Goal: Information Seeking & Learning: Check status

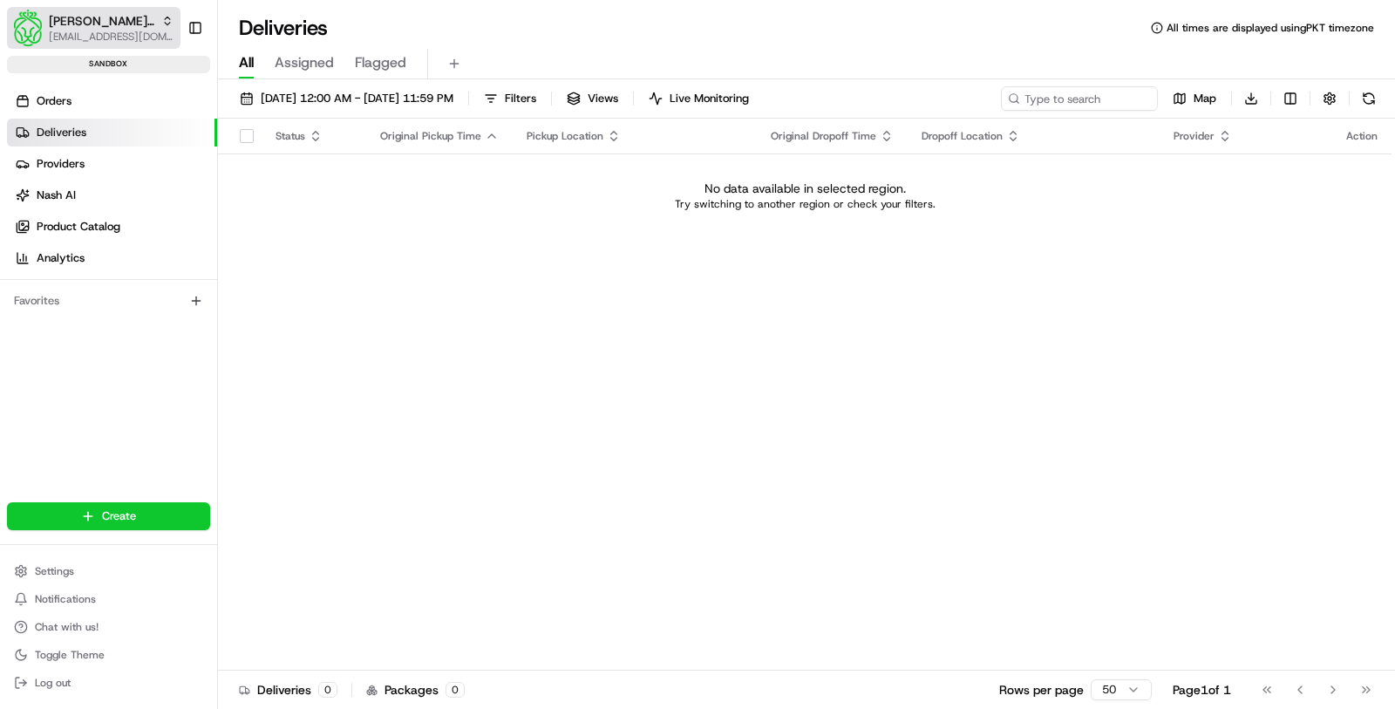
click at [99, 33] on span "[EMAIL_ADDRESS][DOMAIN_NAME]" at bounding box center [111, 37] width 125 height 14
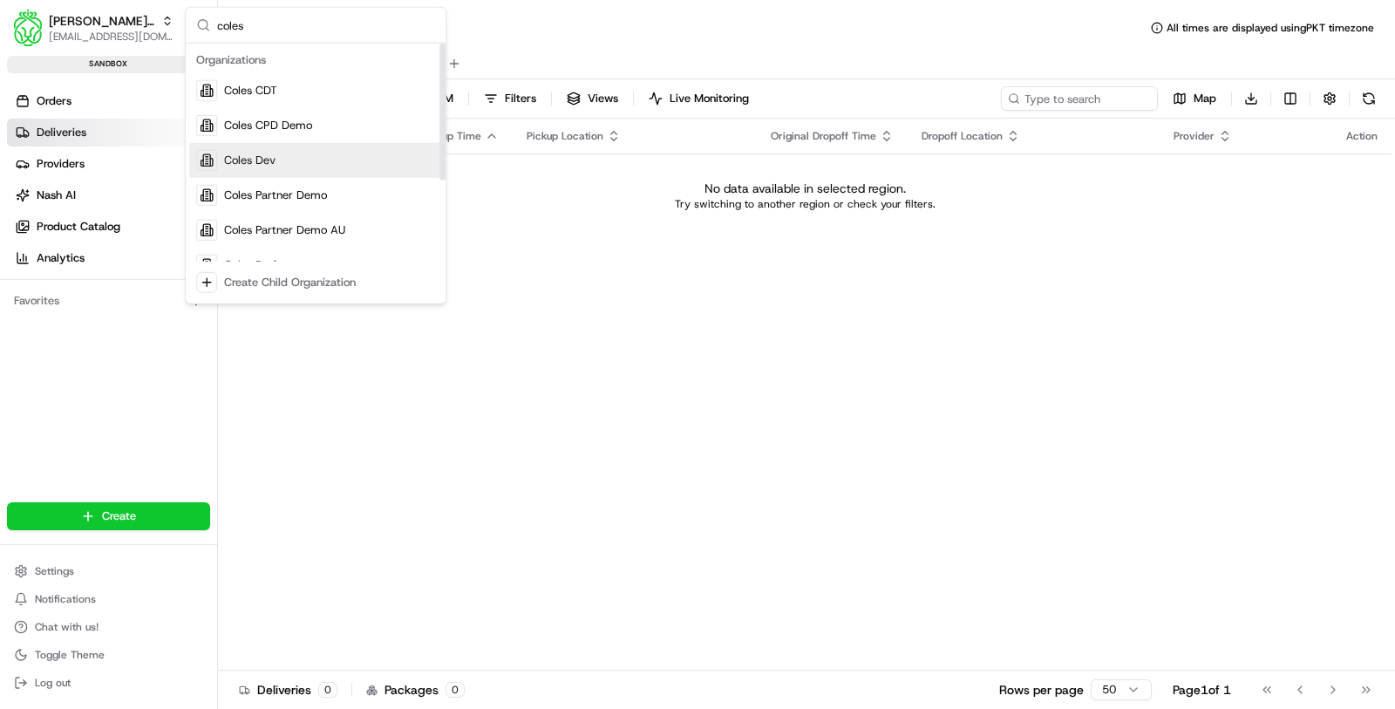
type input "coles"
click at [343, 171] on div "Coles Dev" at bounding box center [315, 160] width 253 height 35
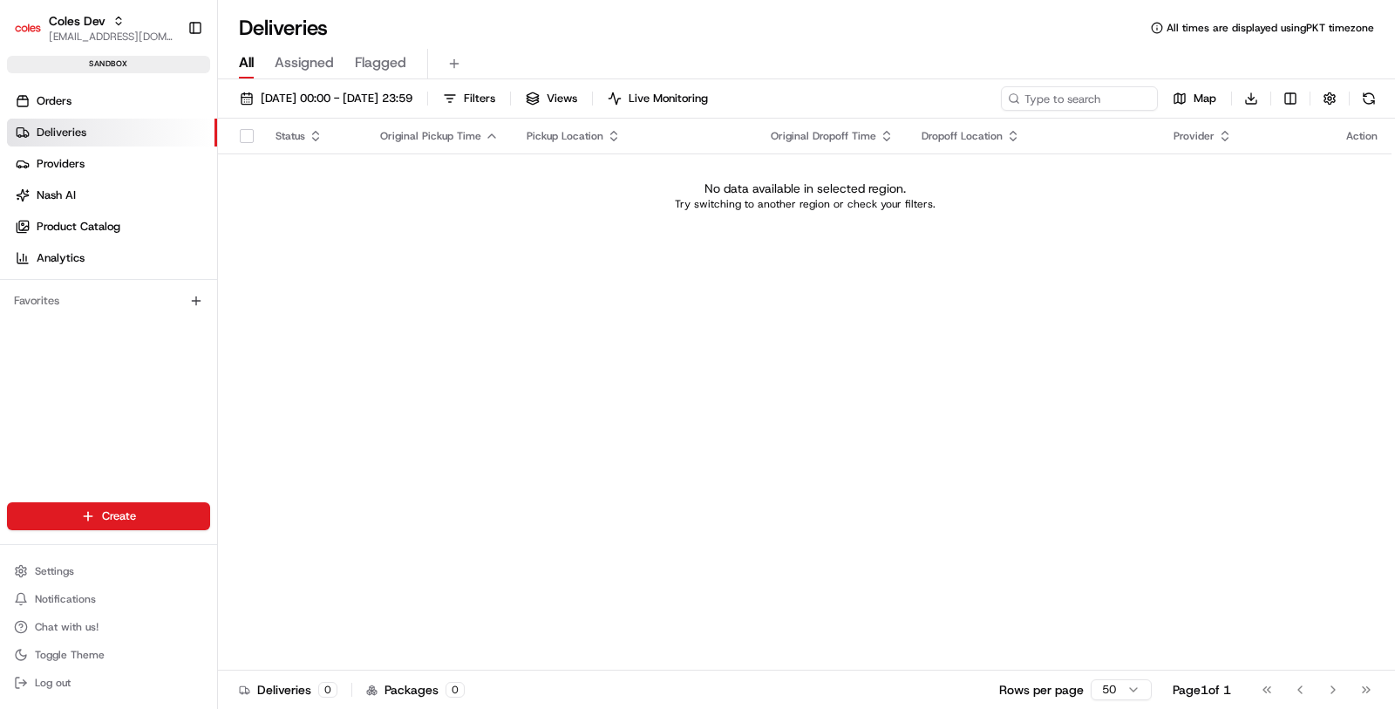
click at [119, 132] on link "Deliveries" at bounding box center [112, 133] width 210 height 28
click at [411, 104] on span "[DATE] 00:00 - [DATE] 23:59" at bounding box center [337, 99] width 152 height 16
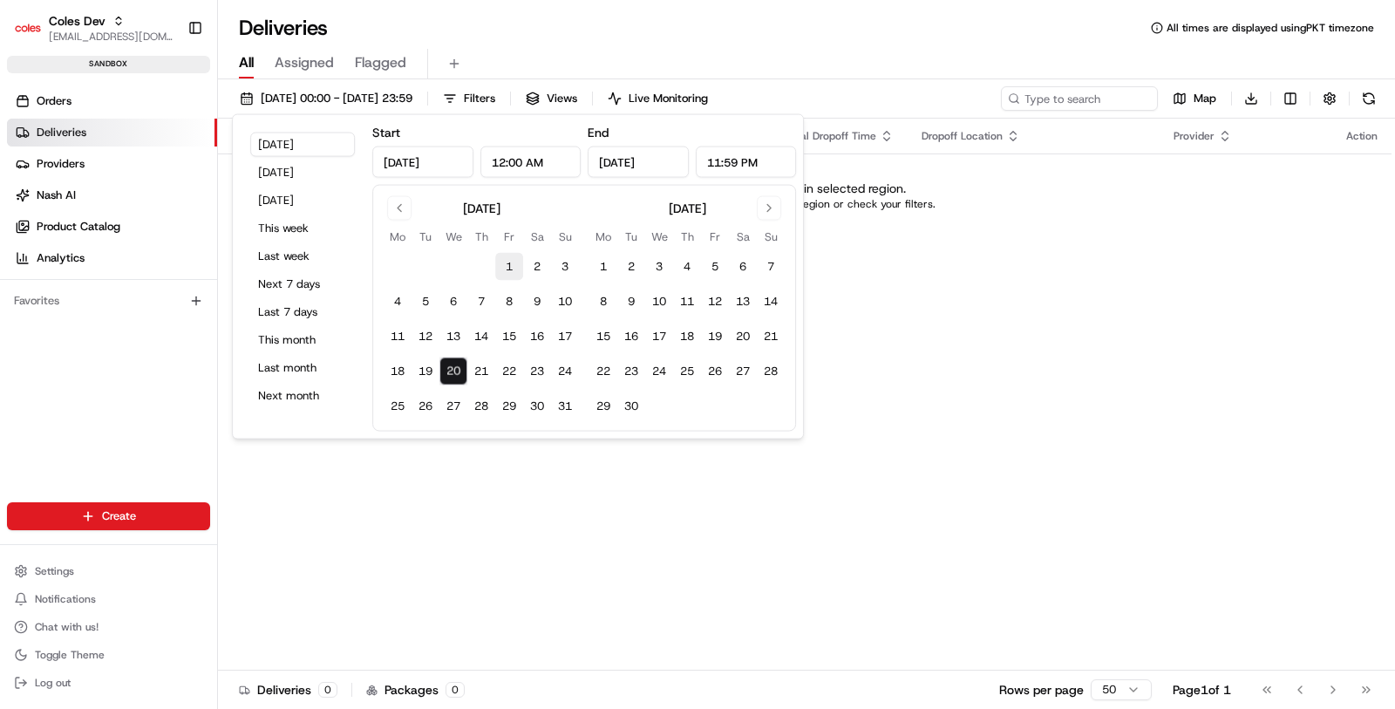
click at [505, 266] on button "1" at bounding box center [509, 267] width 28 height 28
type input "[DATE]"
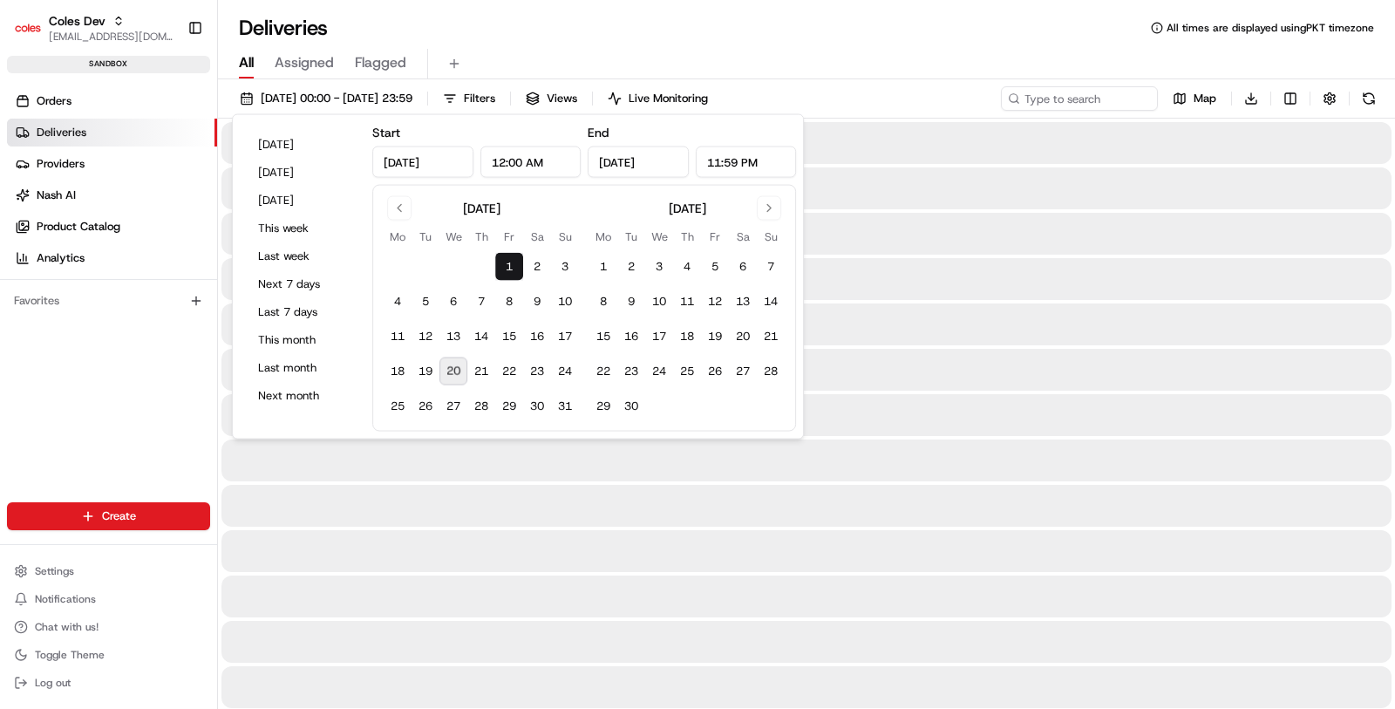
click at [459, 374] on button "20" at bounding box center [453, 371] width 28 height 28
type input "[DATE]"
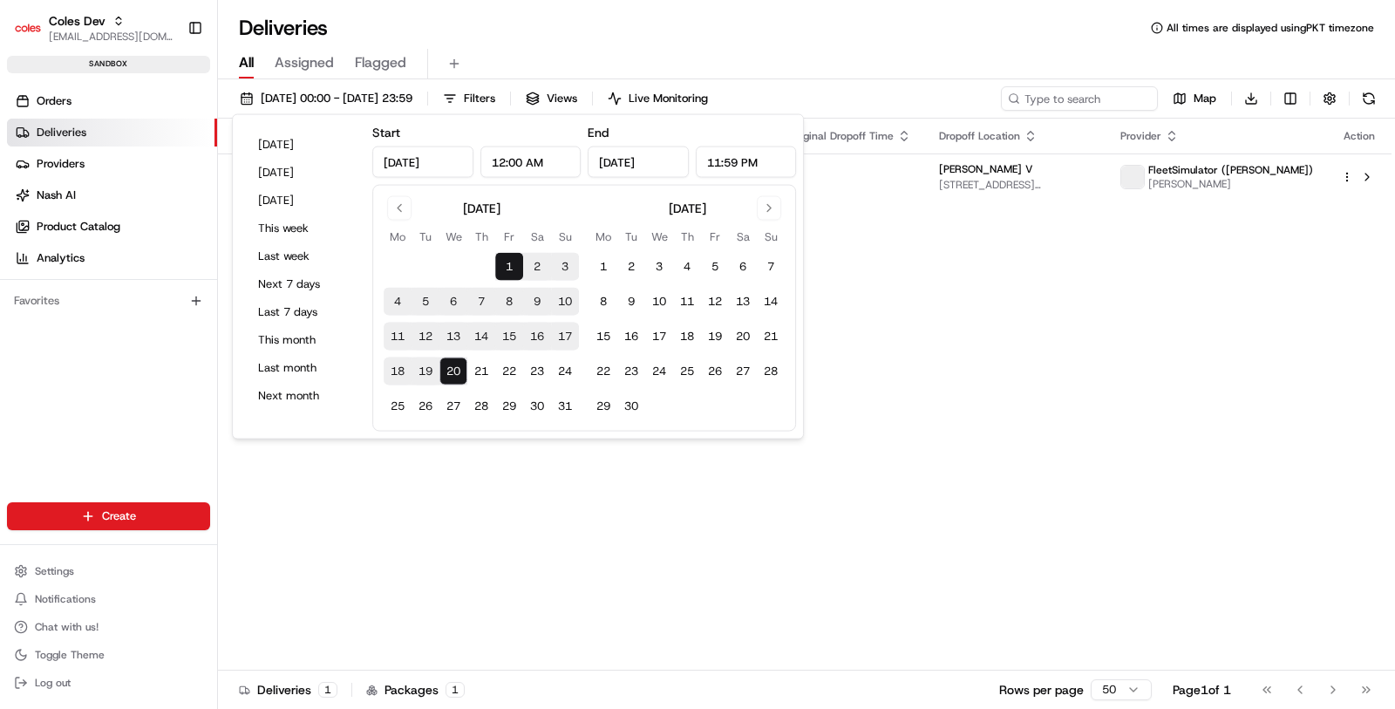
click at [494, 444] on div "Status Original Pickup Time Pickup Location Original Dropoff Time Dropoff Locat…" at bounding box center [804, 395] width 1173 height 552
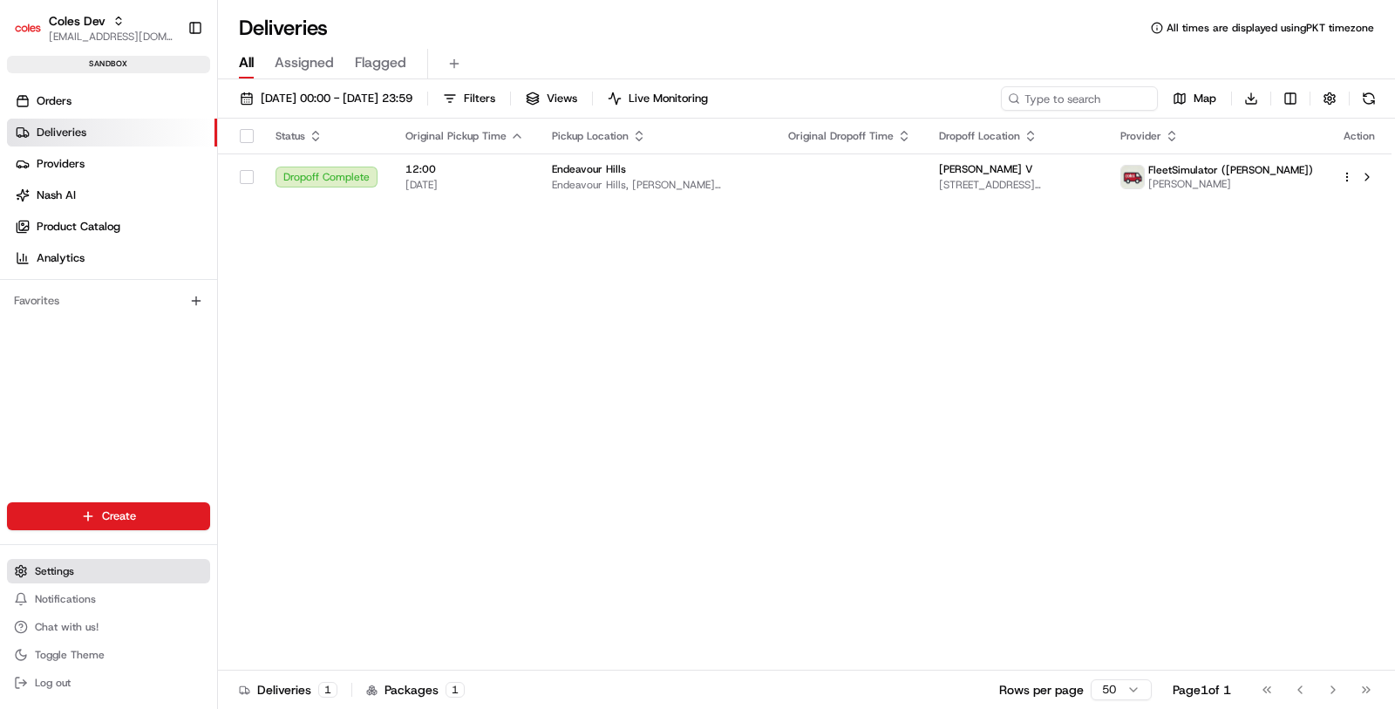
click at [127, 570] on button "Settings" at bounding box center [108, 571] width 203 height 24
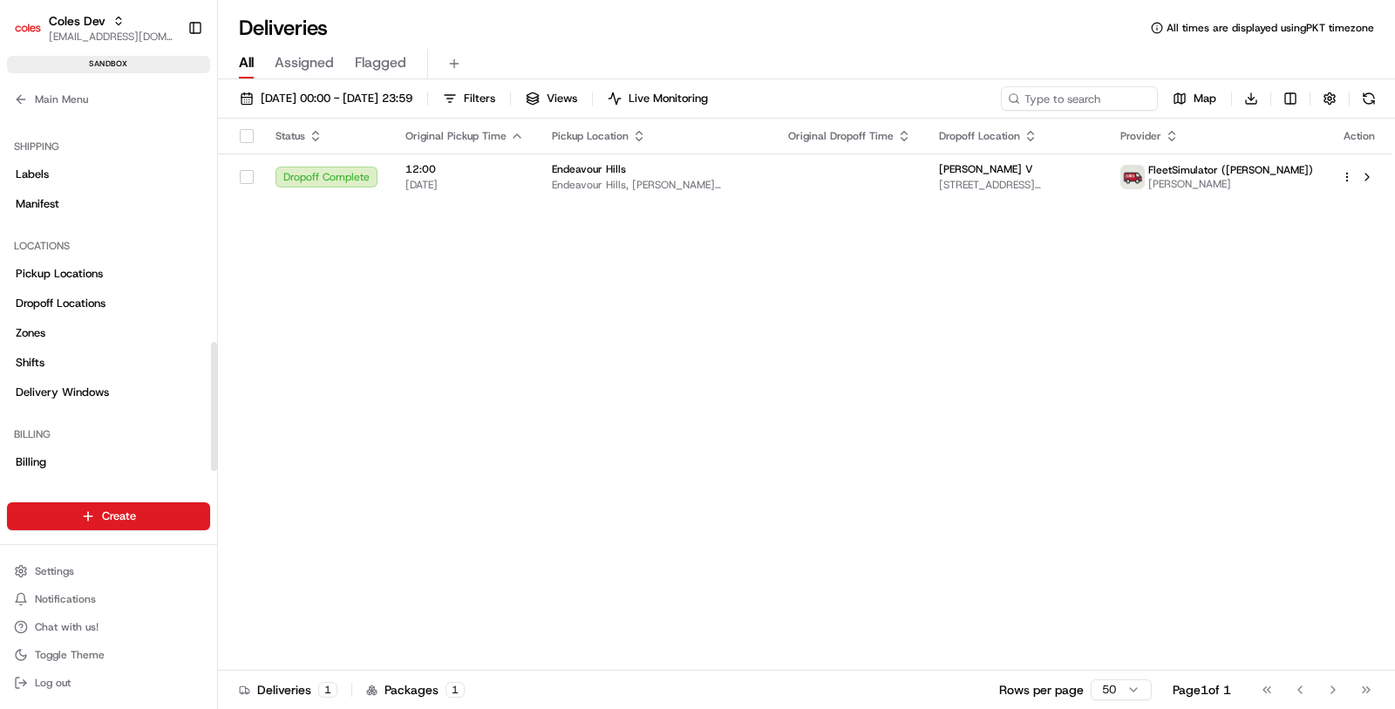
scroll to position [642, 0]
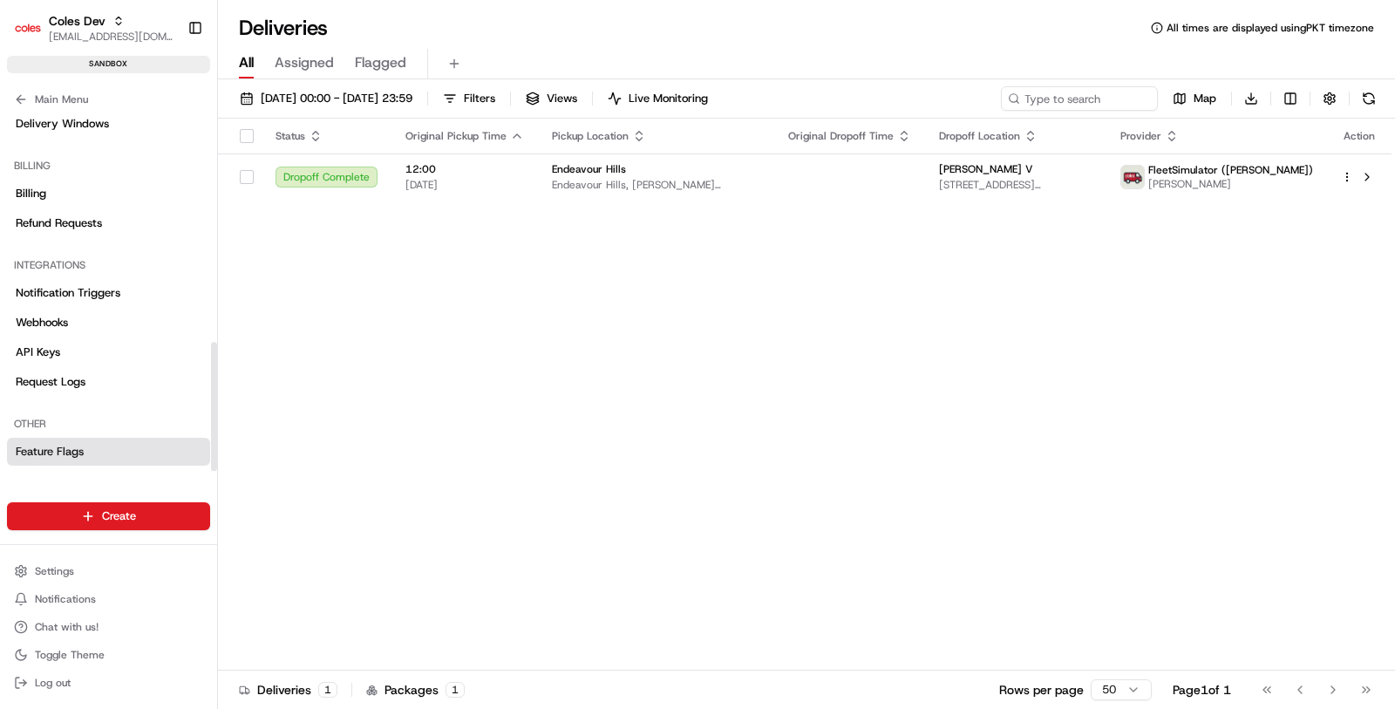
click at [136, 438] on link "Feature Flags" at bounding box center [108, 452] width 203 height 28
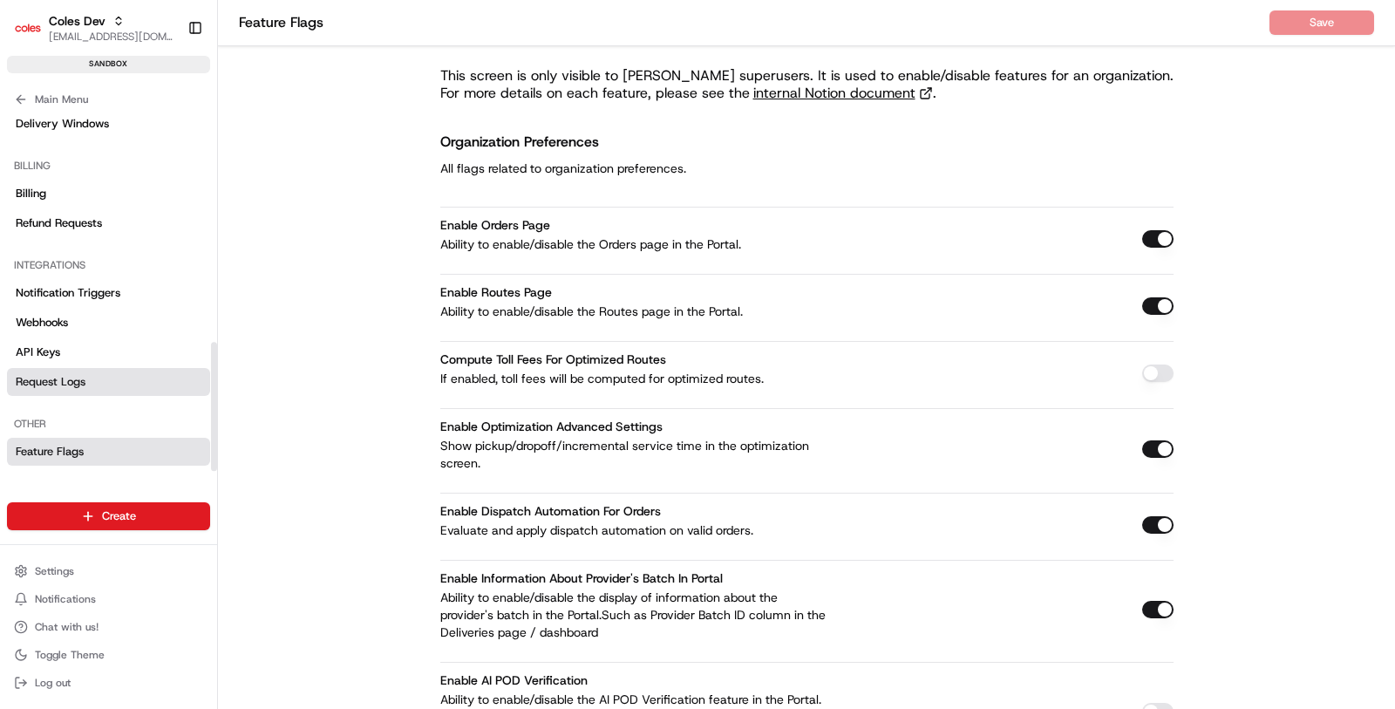
click at [132, 382] on link "Request Logs" at bounding box center [108, 382] width 203 height 28
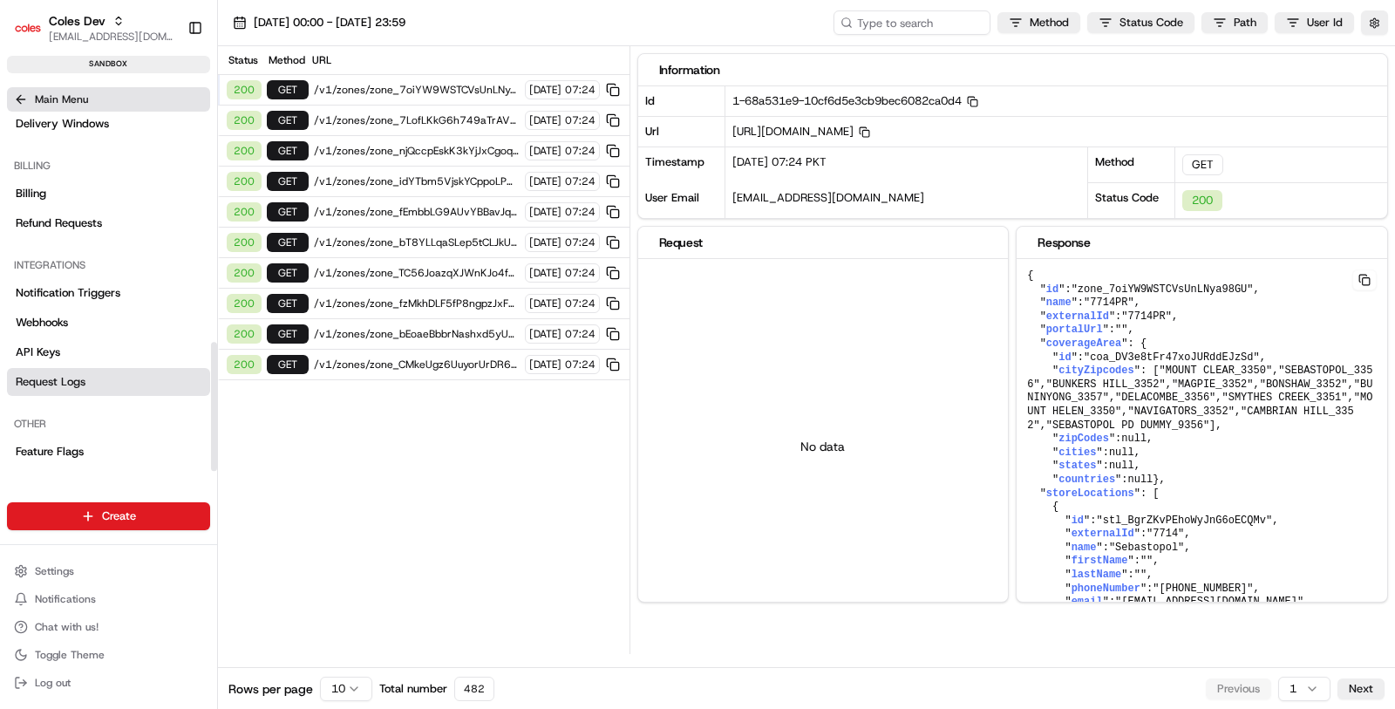
click at [110, 99] on button "Main Menu" at bounding box center [108, 99] width 203 height 24
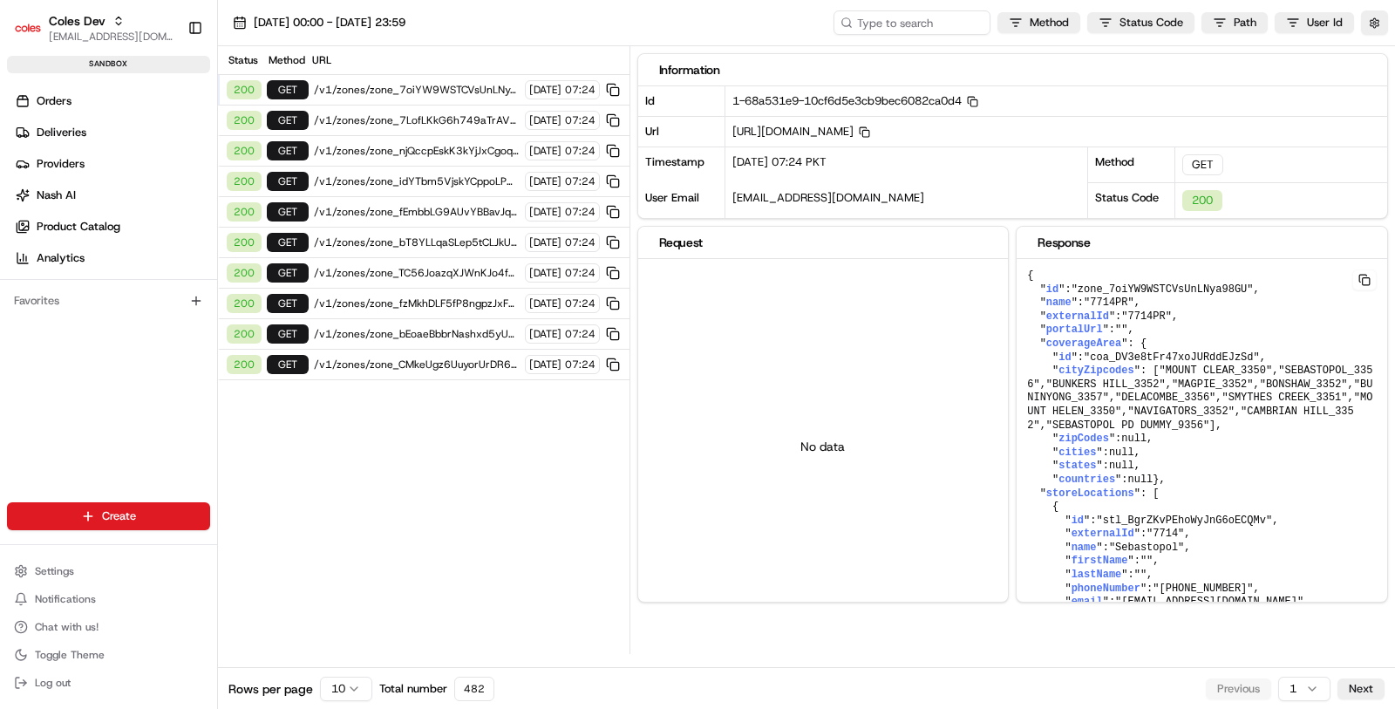
click at [118, 114] on ul "Orders Deliveries Providers [PERSON_NAME] Product Catalog Analytics" at bounding box center [112, 179] width 210 height 185
click at [115, 135] on link "Deliveries" at bounding box center [112, 133] width 210 height 28
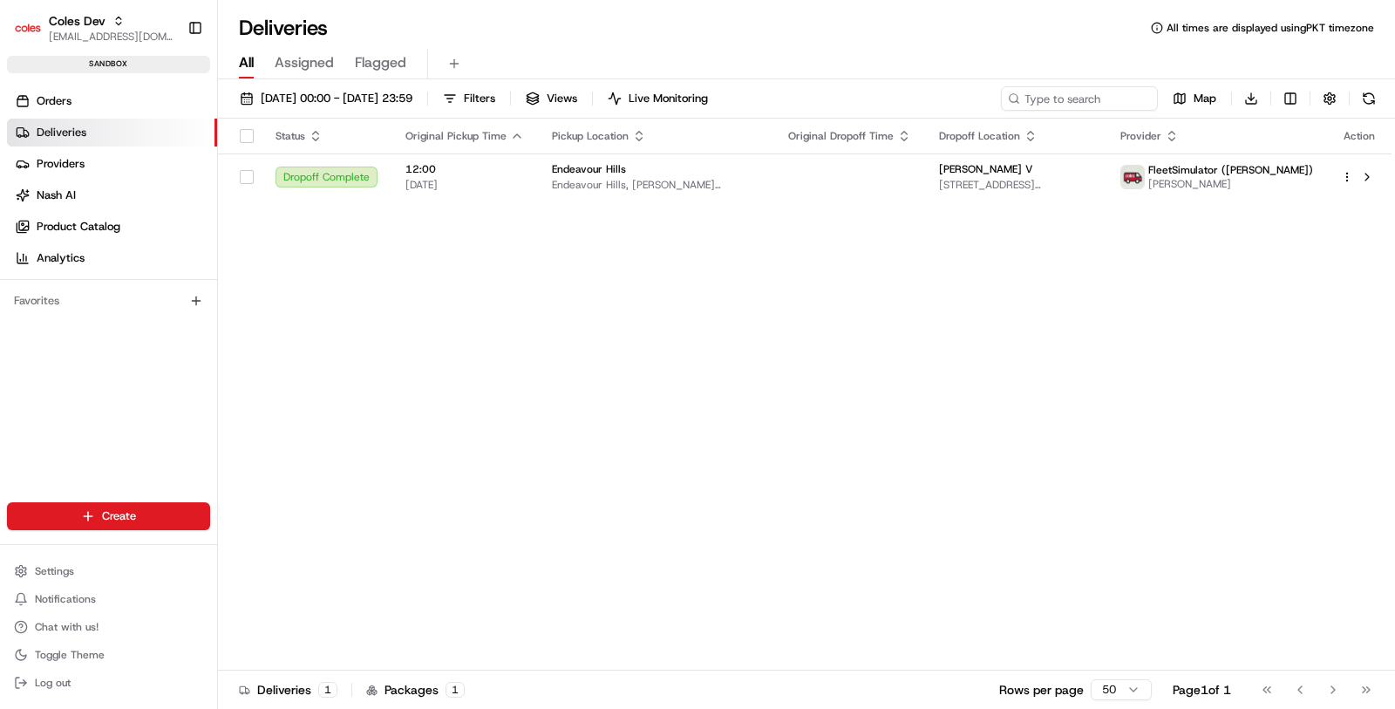
click at [489, 173] on span "12:00" at bounding box center [464, 169] width 119 height 14
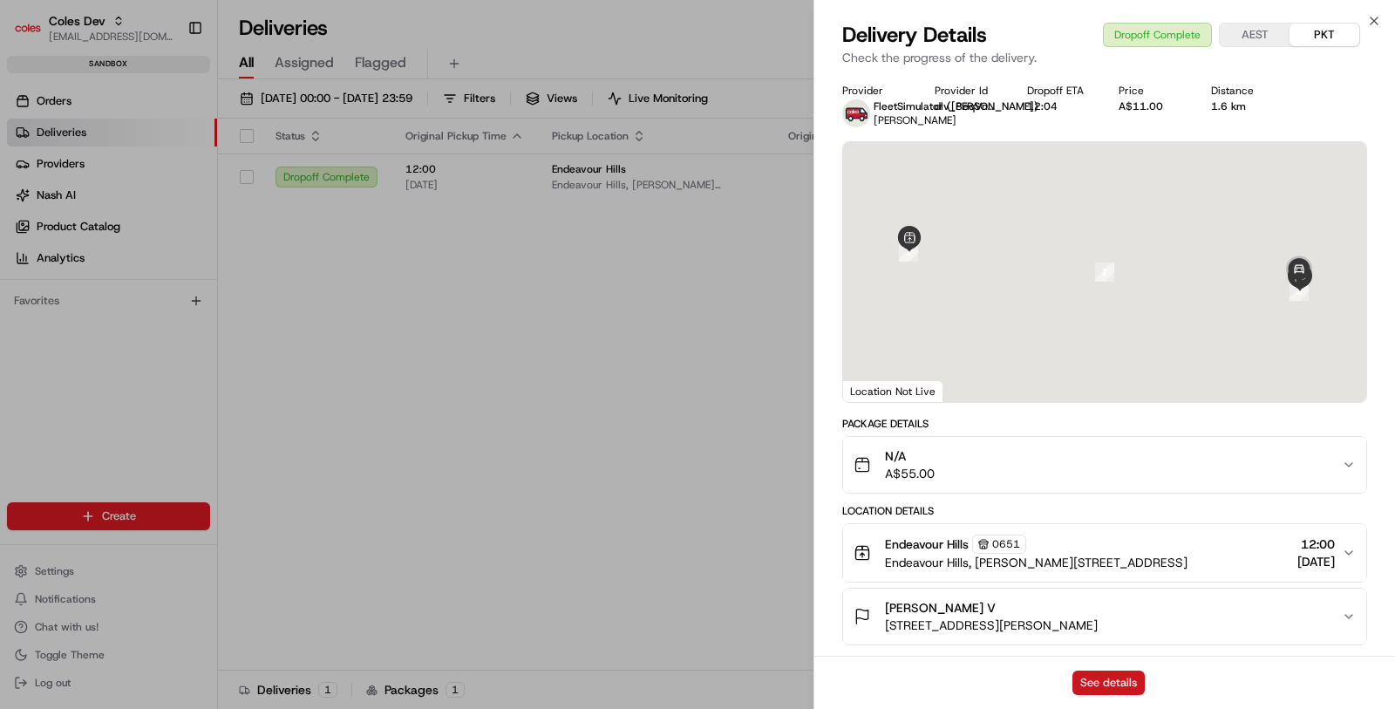
click at [1102, 689] on button "See details" at bounding box center [1108, 682] width 72 height 24
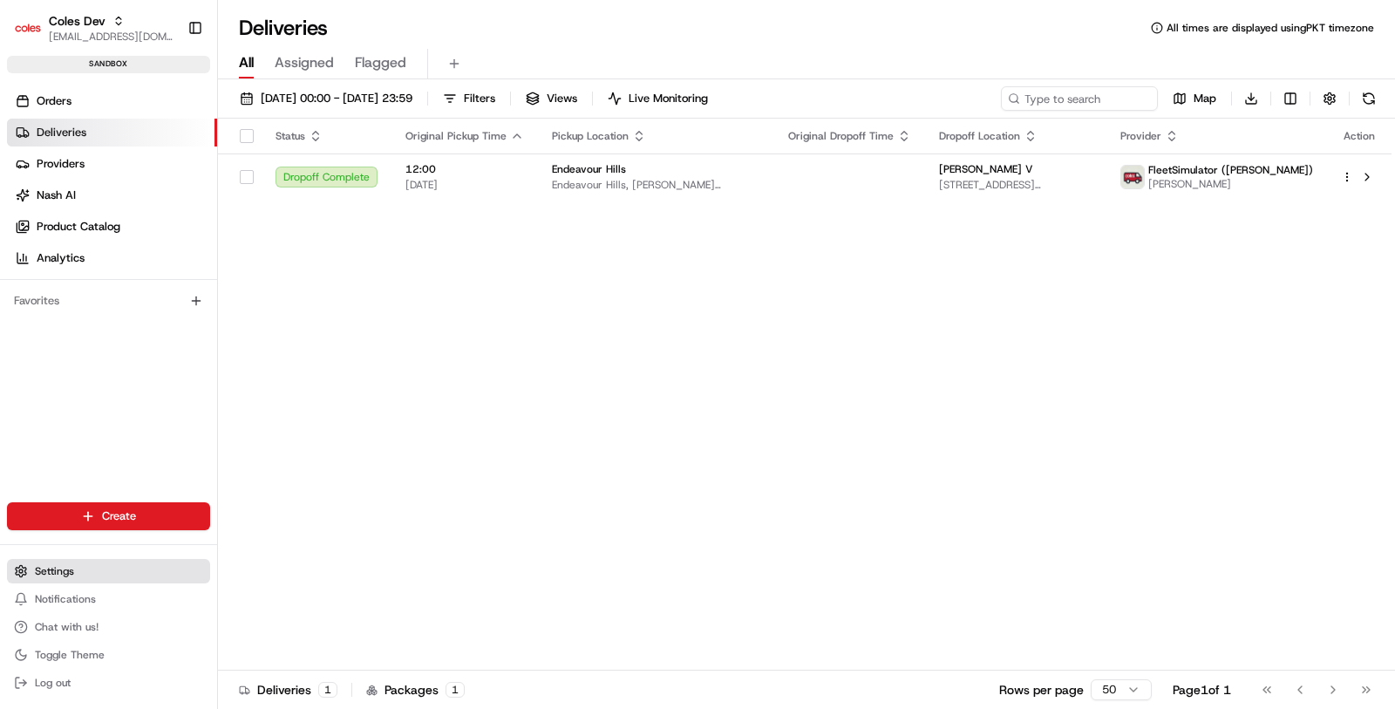
click at [76, 574] on button "Settings" at bounding box center [108, 571] width 203 height 24
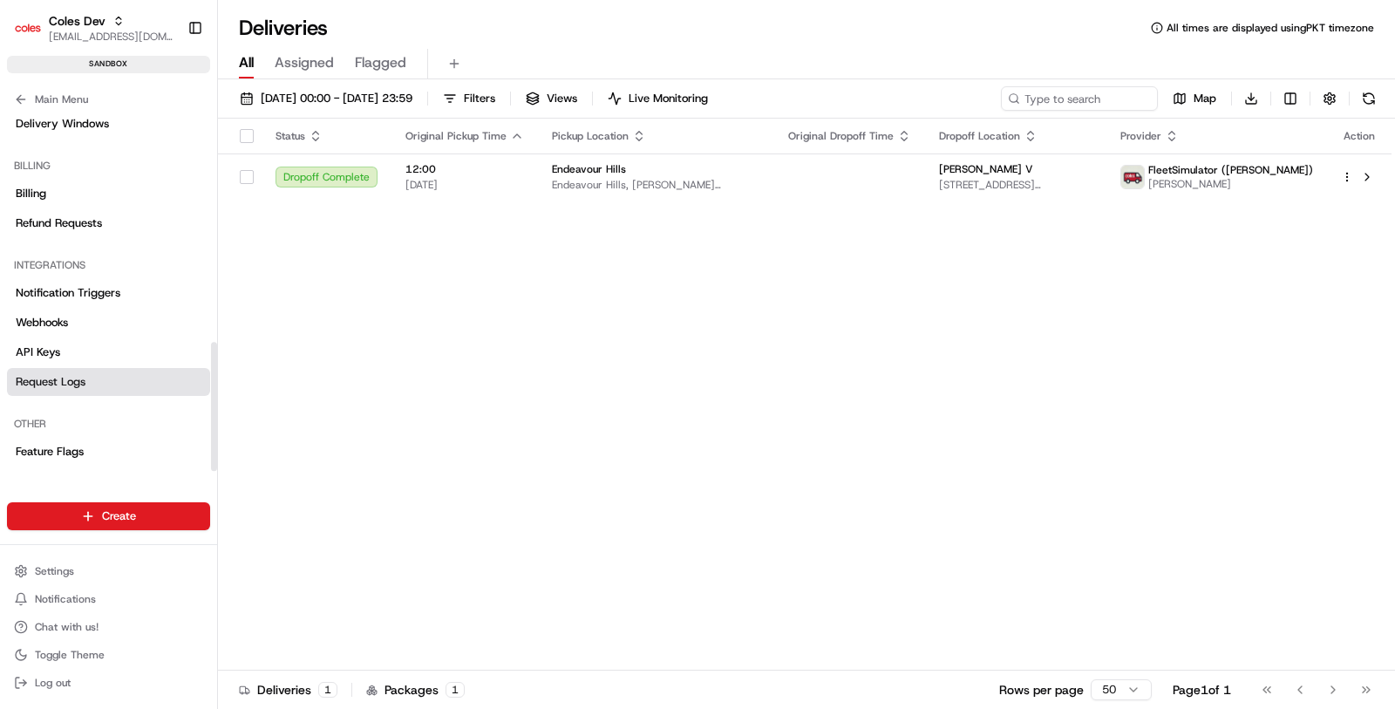
click at [94, 381] on link "Request Logs" at bounding box center [108, 382] width 203 height 28
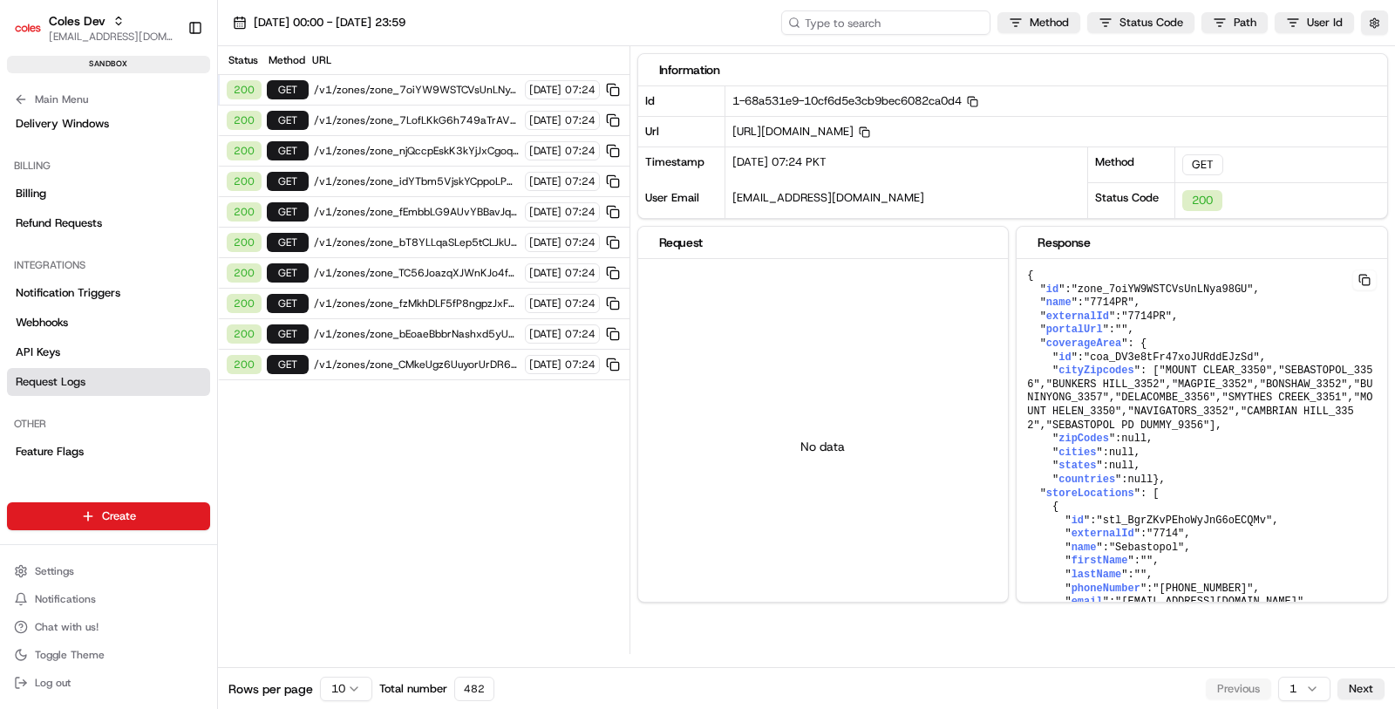
click at [924, 16] on input at bounding box center [885, 22] width 209 height 24
paste input "ord_TkKPdr53wXQ76sBXuX3DSp"
type input "ord_TkKPdr53wXQ76sBXuX3DSp"
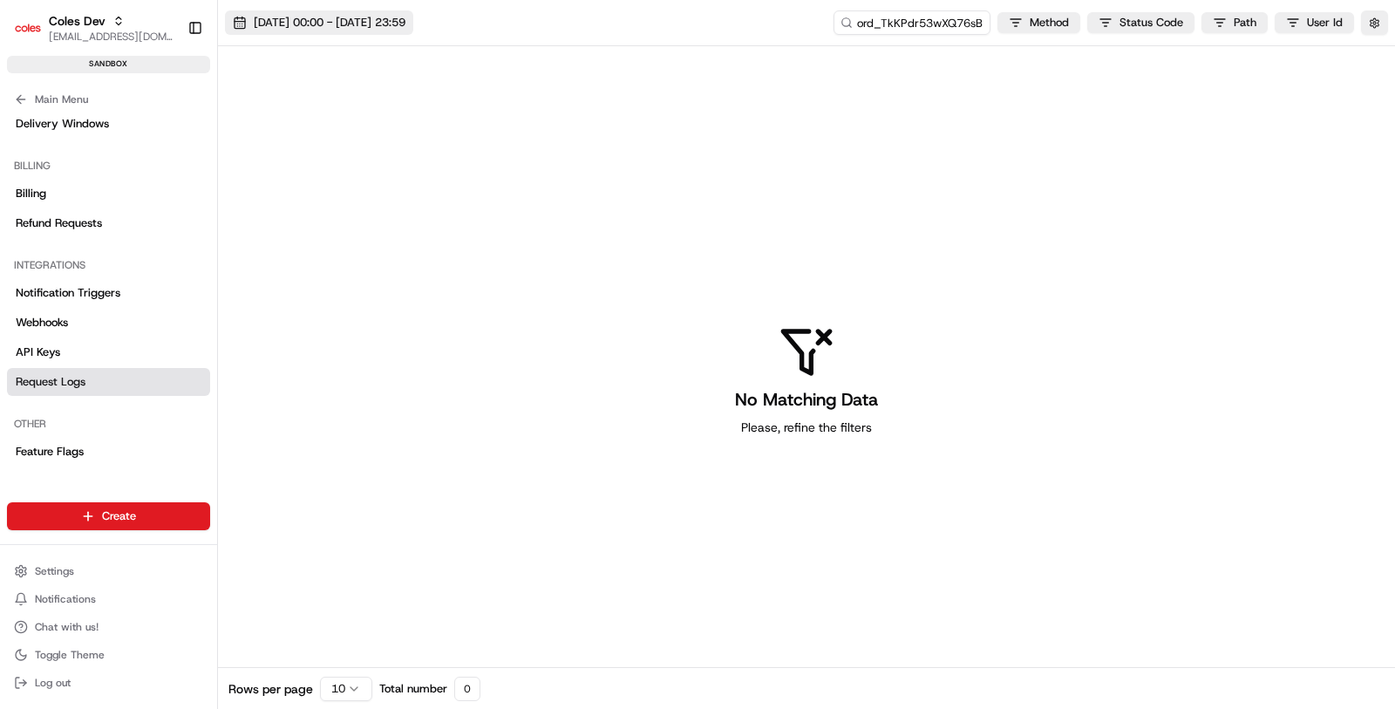
click at [405, 10] on button "[DATE] 00:00 - [DATE] 23:59" at bounding box center [319, 22] width 188 height 24
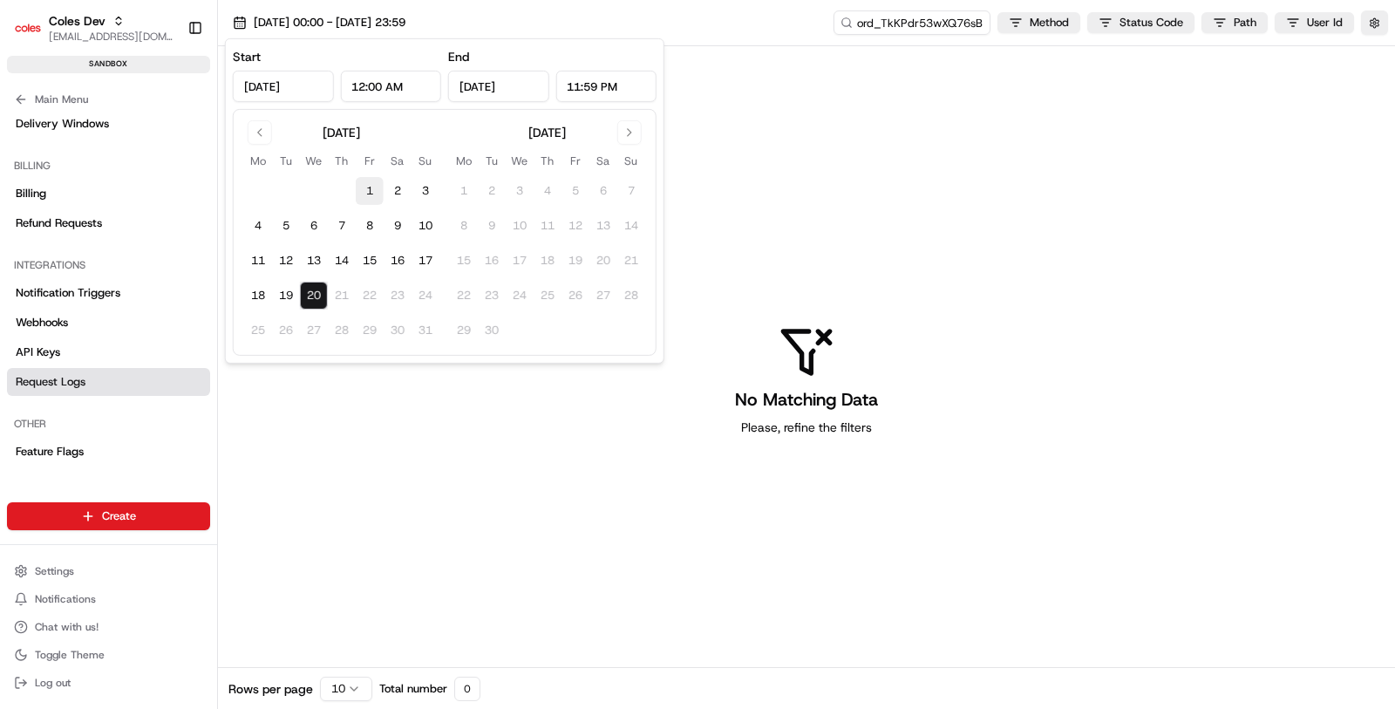
click at [363, 190] on button "1" at bounding box center [370, 191] width 28 height 28
type input "[DATE]"
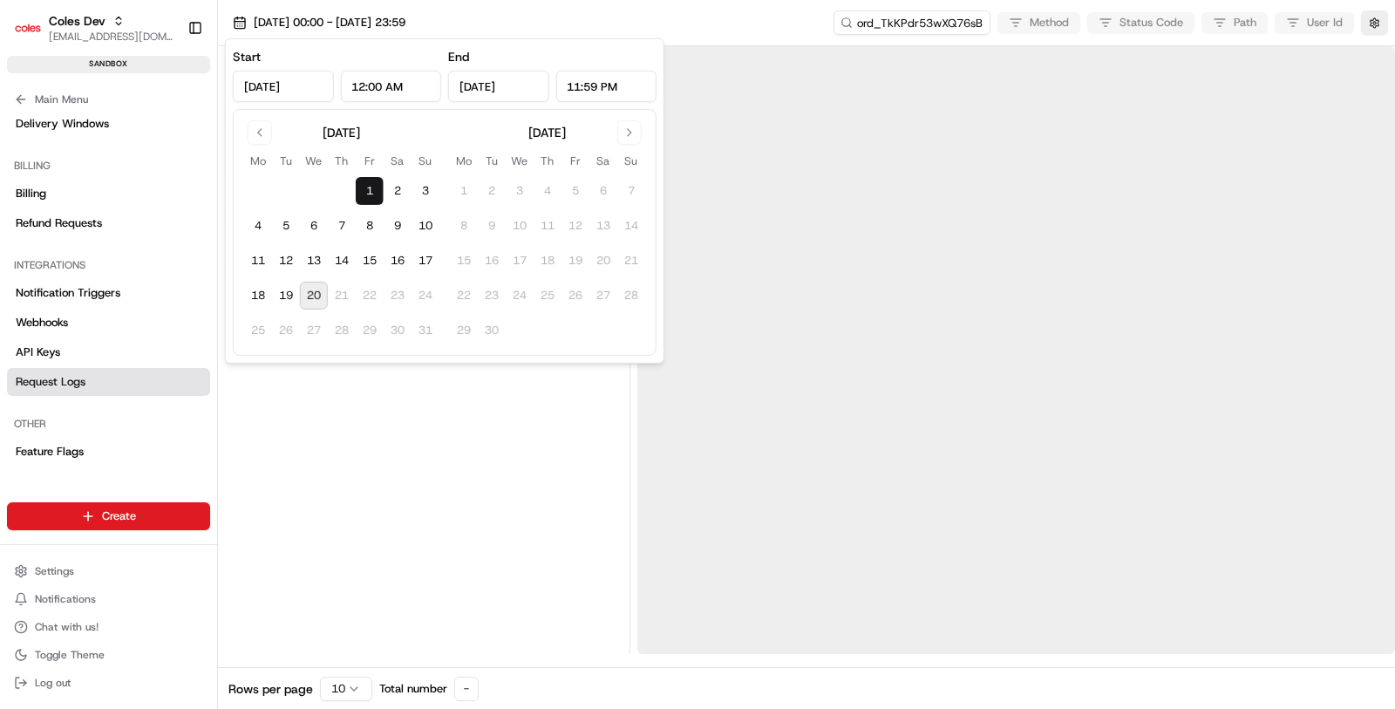
click at [317, 296] on button "20" at bounding box center [314, 296] width 28 height 28
type input "[DATE]"
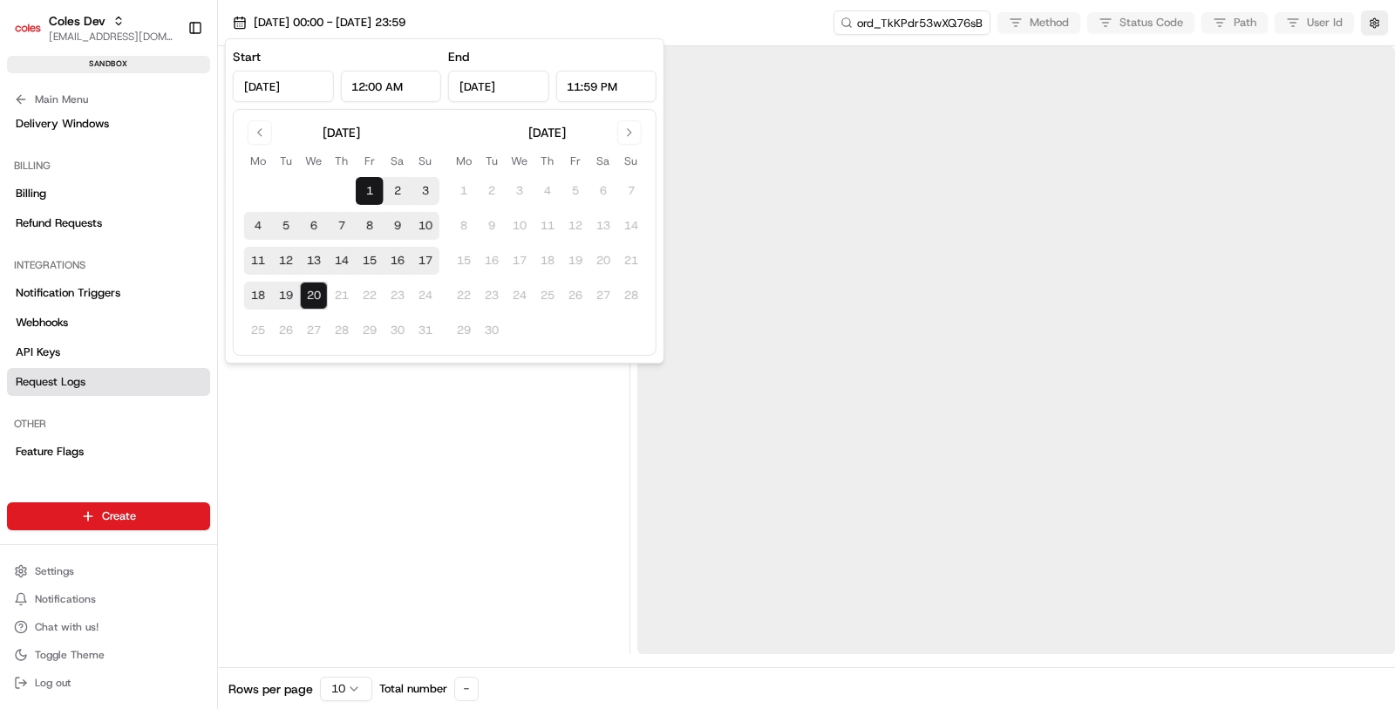
click at [403, 394] on div at bounding box center [423, 350] width 397 height 608
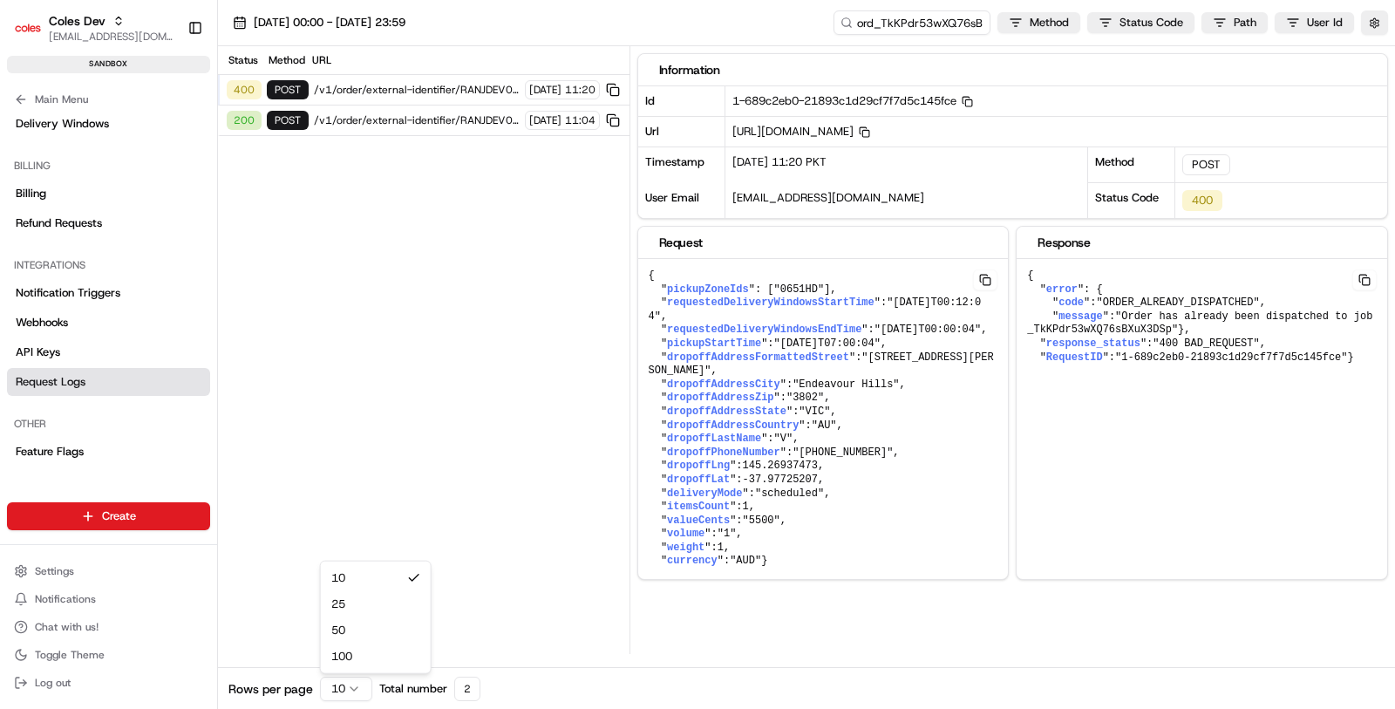
click at [347, 685] on html "Coles Dev [EMAIL_ADDRESS][DOMAIN_NAME] Toggle Sidebar sandbox Orders Deliveries…" at bounding box center [697, 354] width 1395 height 709
click at [401, 124] on span "/v1/order/external-identifier/RANJDEV001/delivery-window" at bounding box center [417, 120] width 206 height 14
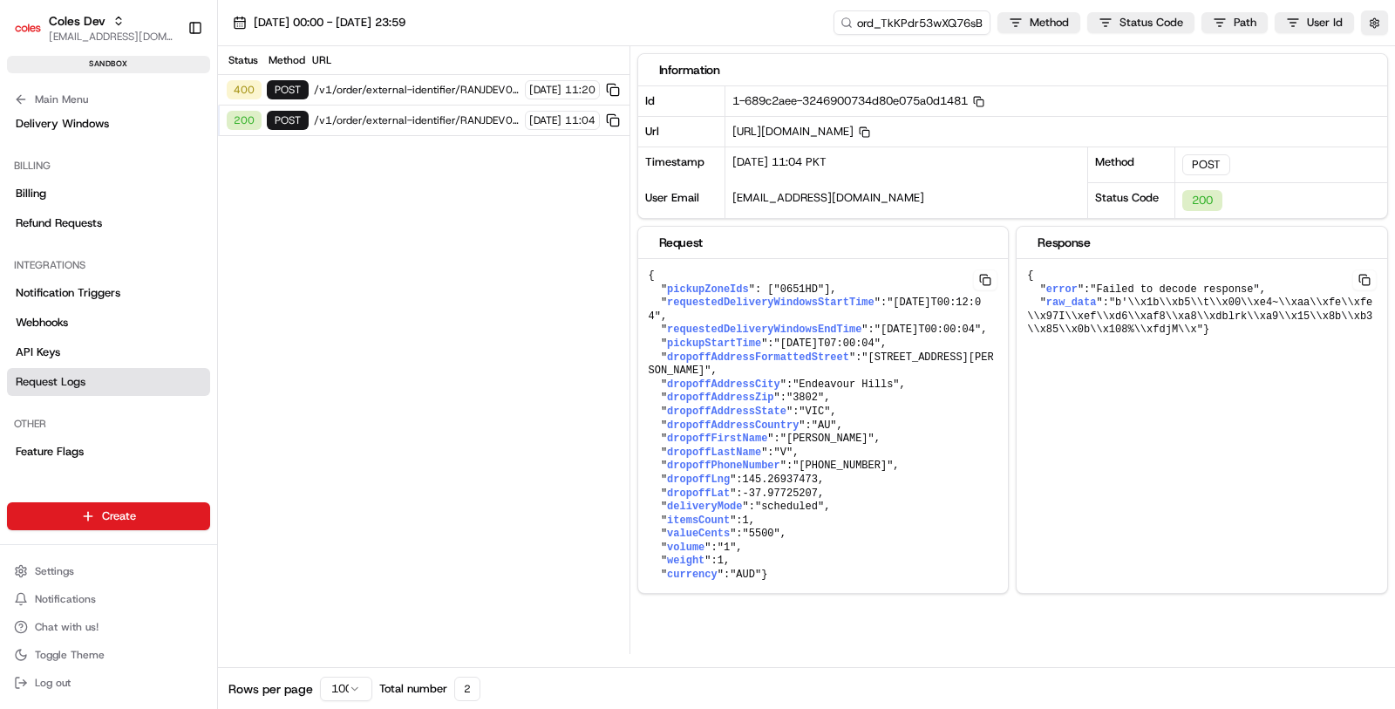
click at [411, 122] on span "/v1/order/external-identifier/RANJDEV001/delivery-window" at bounding box center [417, 120] width 206 height 14
drag, startPoint x: 1040, startPoint y: 130, endPoint x: 1204, endPoint y: 128, distance: 163.9
click at [870, 128] on span "[URL][DOMAIN_NAME] Copy [URL][DOMAIN_NAME]" at bounding box center [801, 131] width 138 height 15
drag, startPoint x: 1211, startPoint y: 124, endPoint x: 1036, endPoint y: 132, distance: 174.5
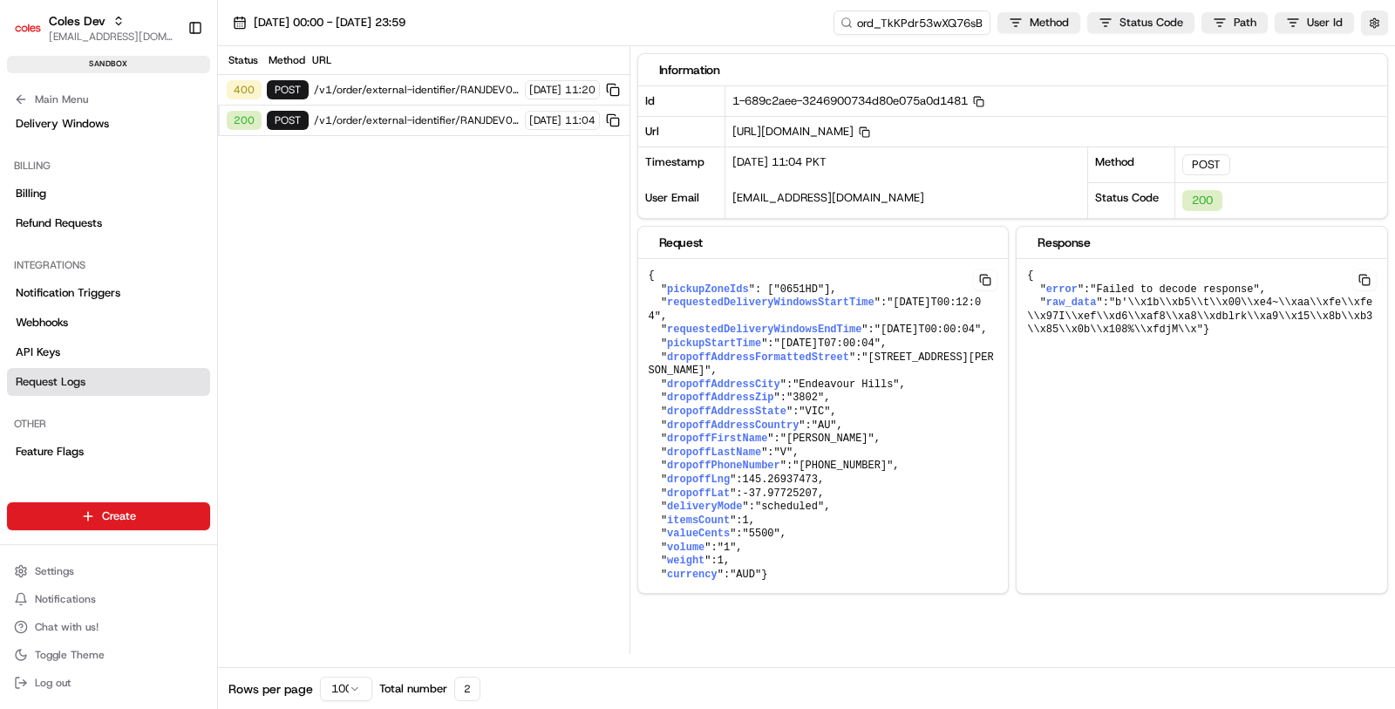
click at [1036, 132] on div "[URL][DOMAIN_NAME] Copy [URL][DOMAIN_NAME]" at bounding box center [1056, 131] width 662 height 31
click at [928, 377] on span ""[STREET_ADDRESS][PERSON_NAME]"" at bounding box center [821, 364] width 345 height 26
click at [988, 269] on button at bounding box center [985, 279] width 24 height 21
click at [891, 315] on pre "{ " pickupZoneIds ": [ "0651HD" ], " requestedDeliveryWindowsStartTime ": "[DAT…" at bounding box center [823, 426] width 370 height 334
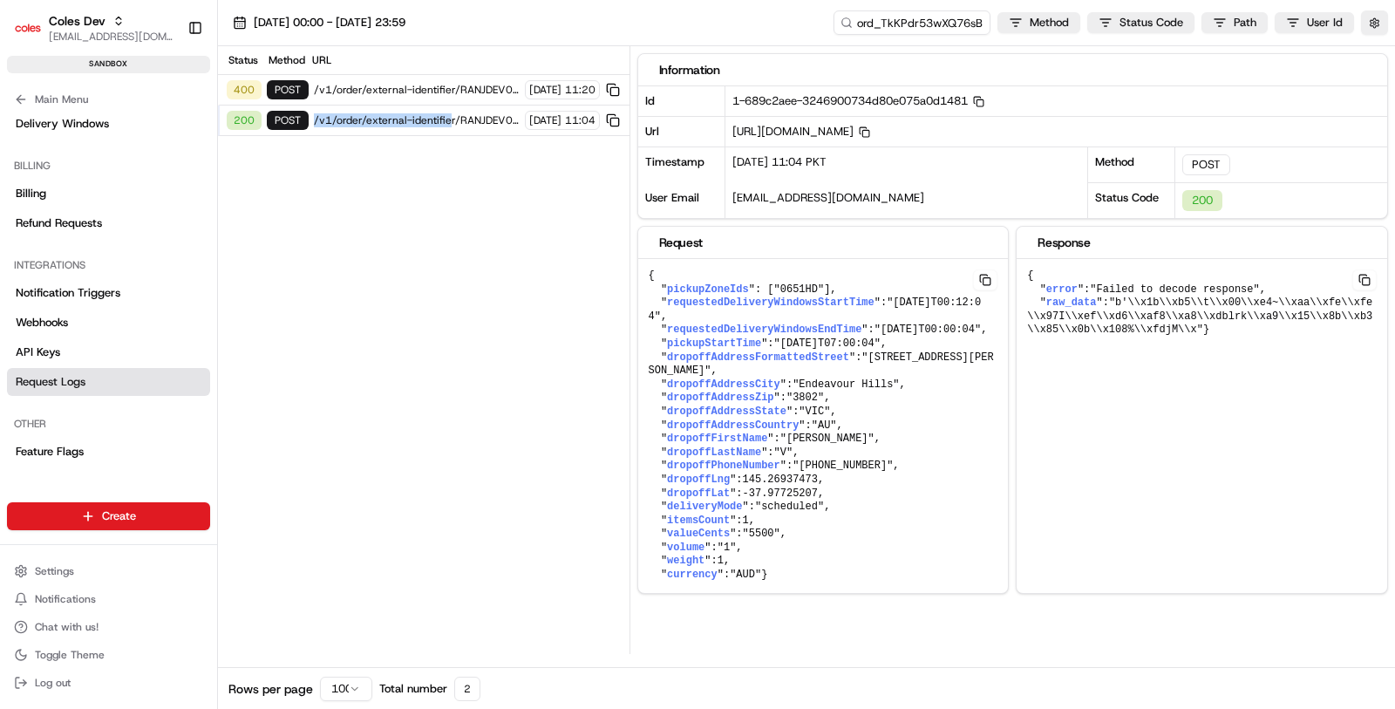
click at [442, 110] on div "200 POST /v1/order/external-identifier/RANJDEV001/delivery-window [DATE] 11:04" at bounding box center [423, 120] width 411 height 31
click at [443, 93] on span "/v1/order/external-identifier/RANJDEV001/delivery-window" at bounding box center [417, 90] width 206 height 14
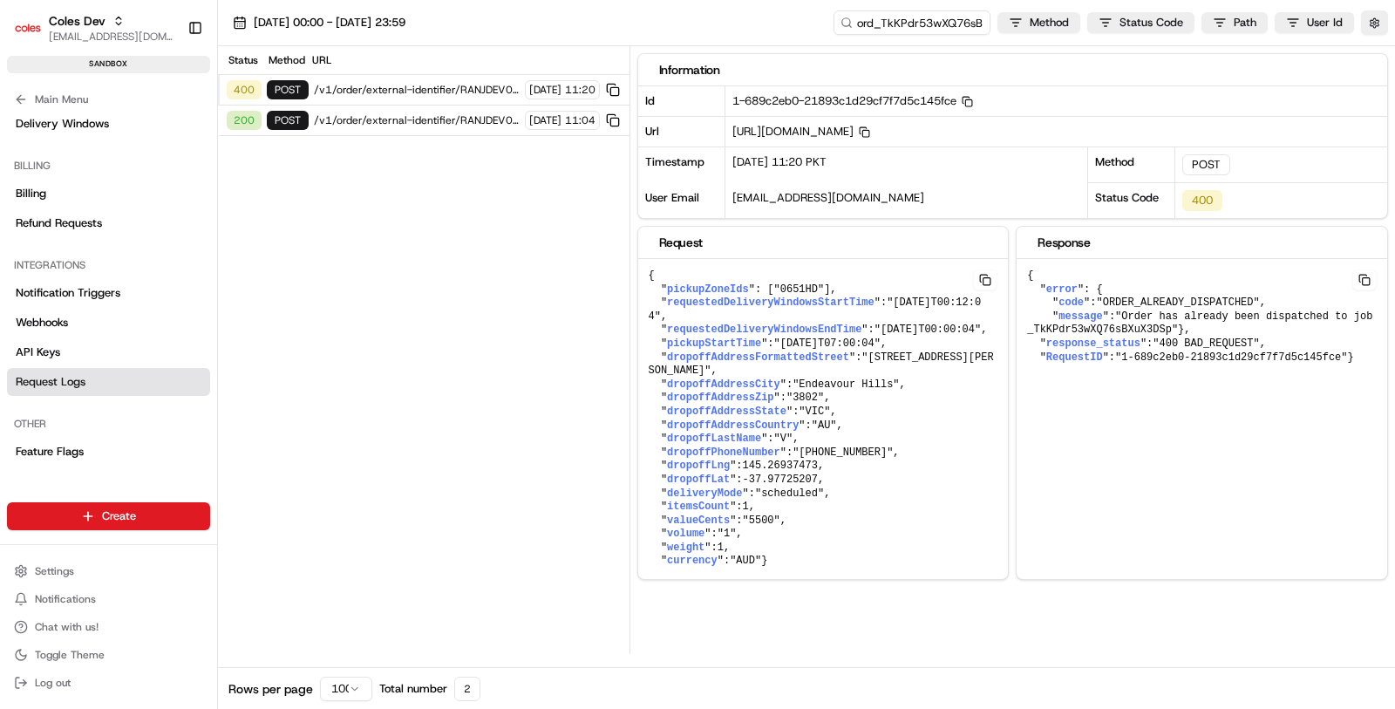
click at [449, 108] on div "200 POST /v1/order/external-identifier/RANJDEV001/delivery-window [DATE] 11:04" at bounding box center [423, 120] width 411 height 31
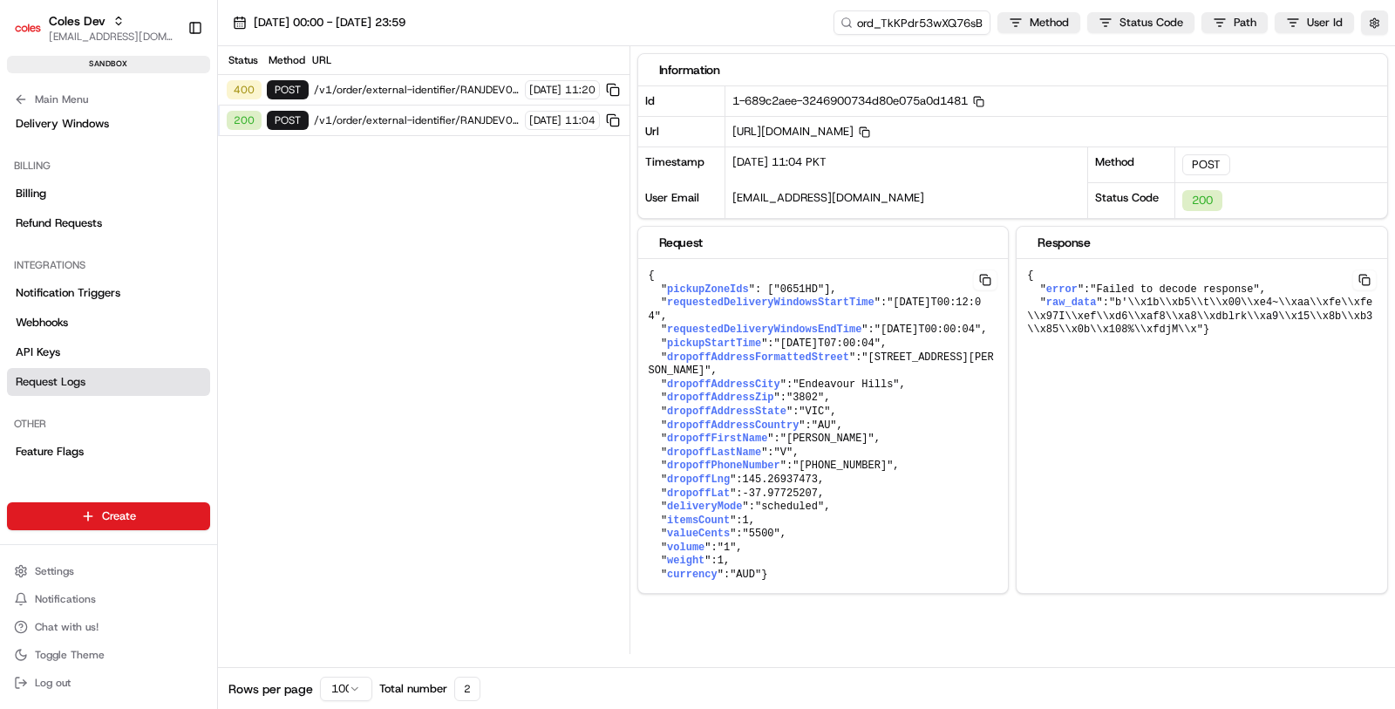
click at [436, 73] on div "Status Method URL" at bounding box center [423, 60] width 411 height 29
click at [441, 86] on span "/v1/order/external-identifier/RANJDEV001/delivery-window" at bounding box center [417, 90] width 206 height 14
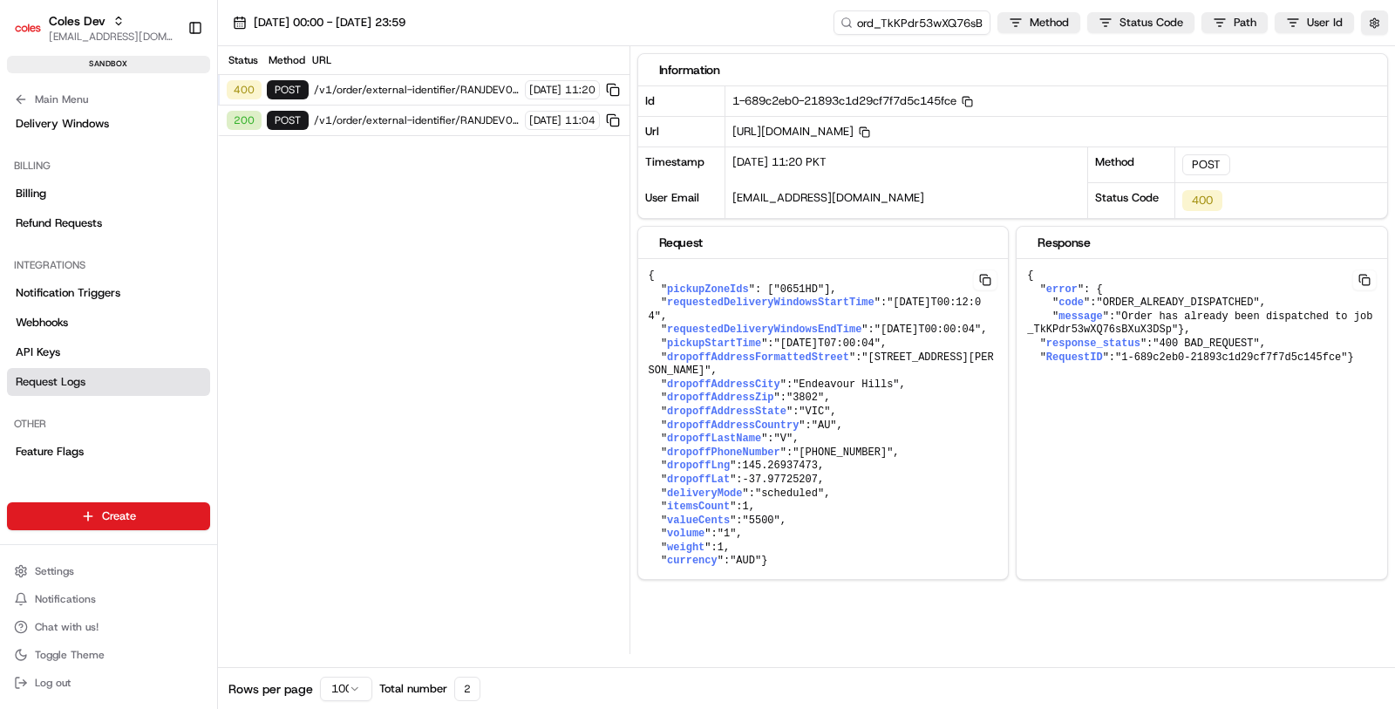
click at [456, 120] on span "/v1/order/external-identifier/RANJDEV001/delivery-window" at bounding box center [417, 120] width 206 height 14
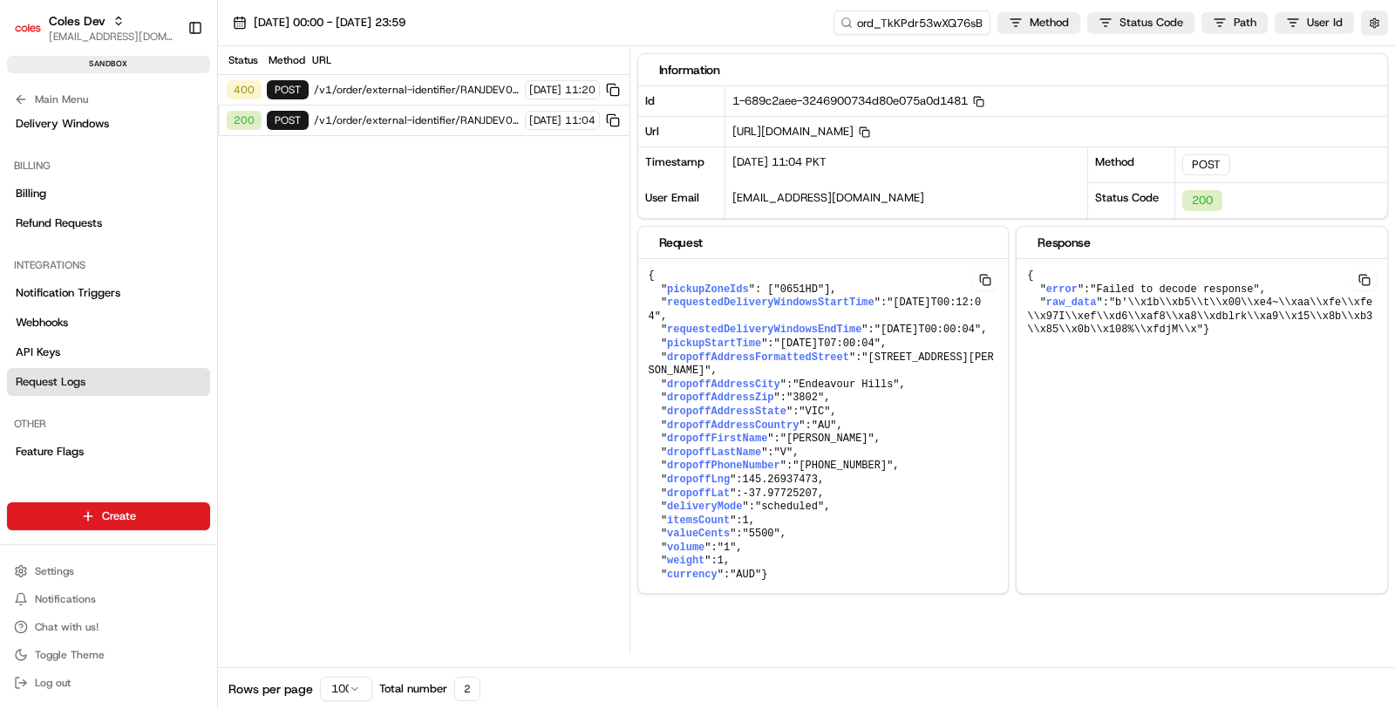
click at [450, 94] on span "/v1/order/external-identifier/RANJDEV001/delivery-window" at bounding box center [417, 90] width 206 height 14
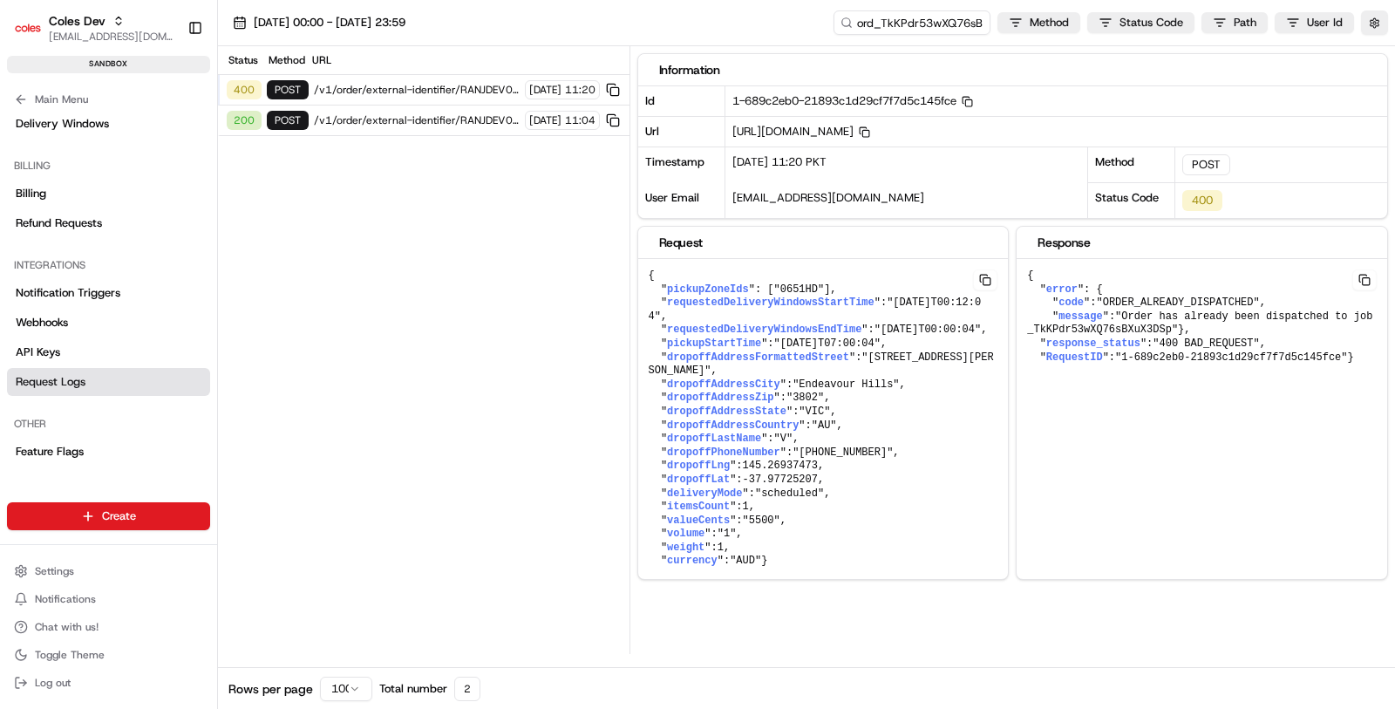
click at [454, 117] on span "/v1/order/external-identifier/RANJDEV001/delivery-window" at bounding box center [417, 120] width 206 height 14
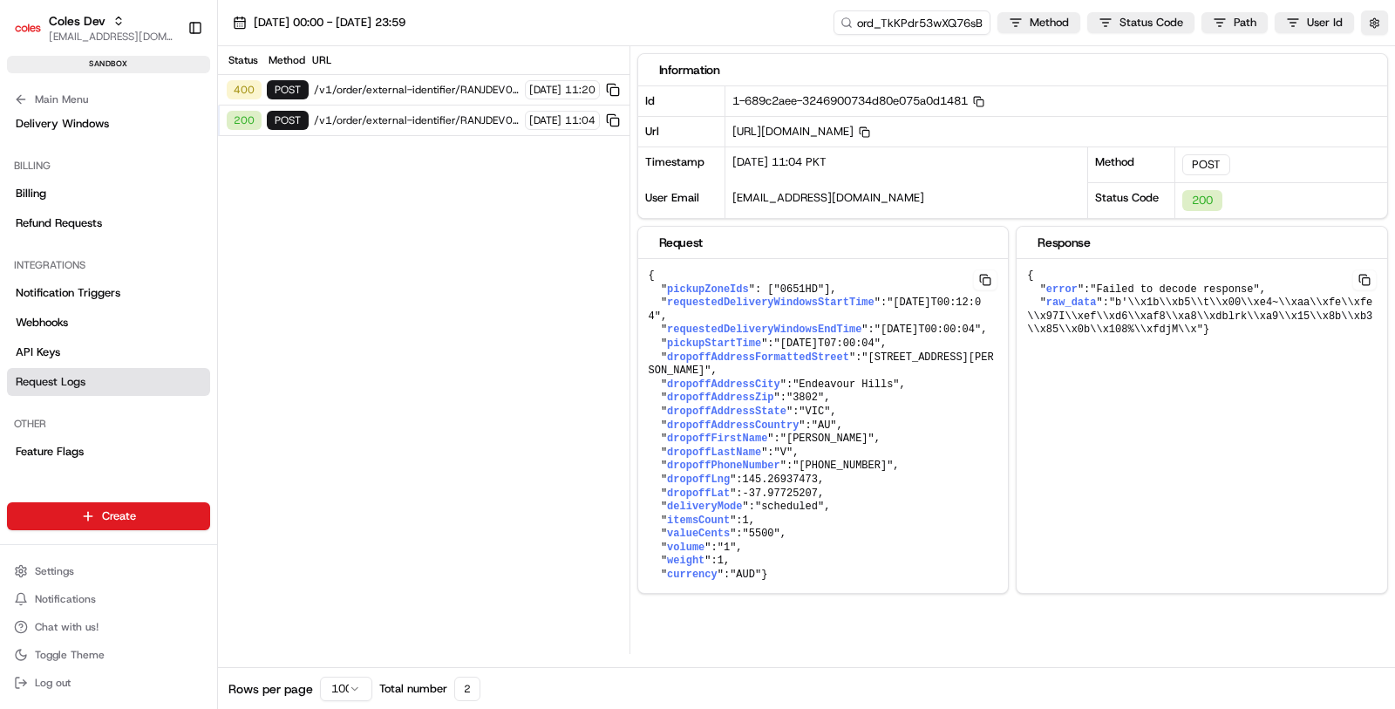
click at [446, 91] on span "/v1/order/external-identifier/RANJDEV001/delivery-window" at bounding box center [417, 90] width 206 height 14
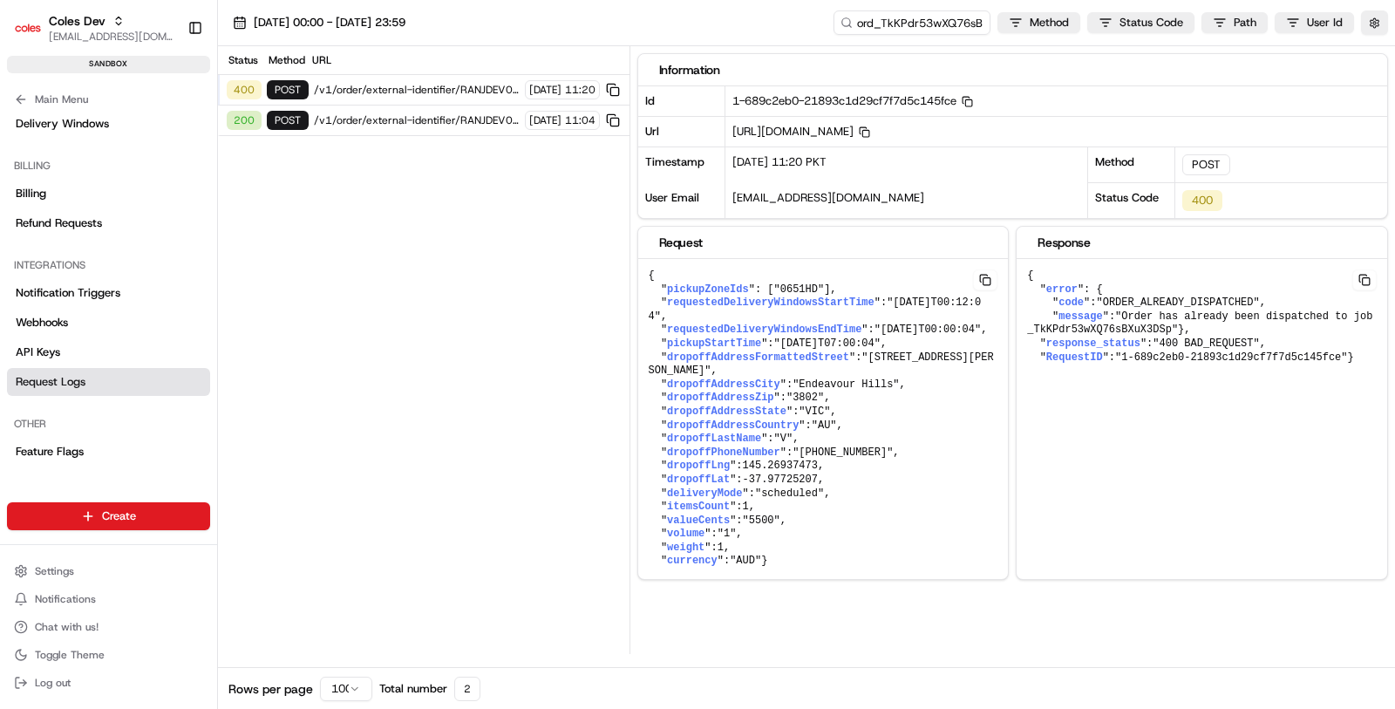
click at [453, 107] on div "200 POST /v1/order/external-identifier/RANJDEV001/delivery-window [DATE] 11:04" at bounding box center [423, 120] width 411 height 31
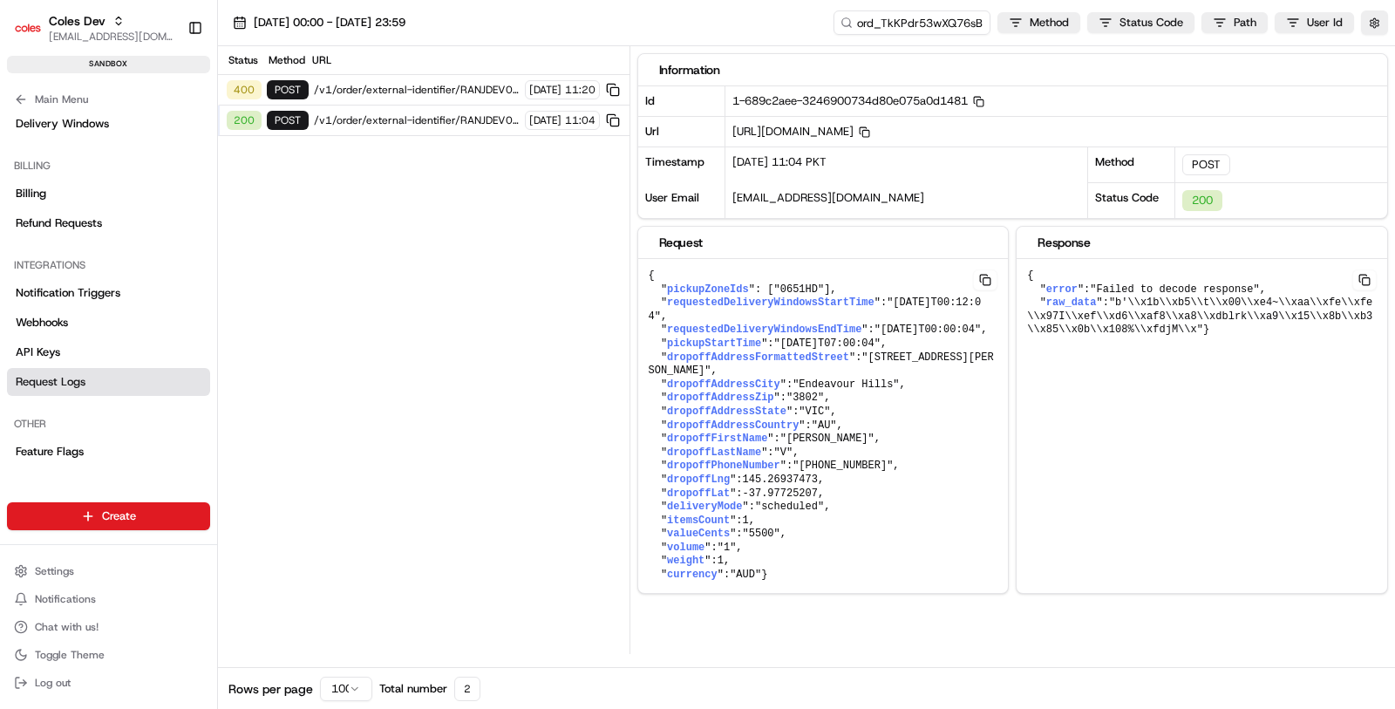
click at [444, 83] on span "/v1/order/external-identifier/RANJDEV001/delivery-window" at bounding box center [417, 90] width 206 height 14
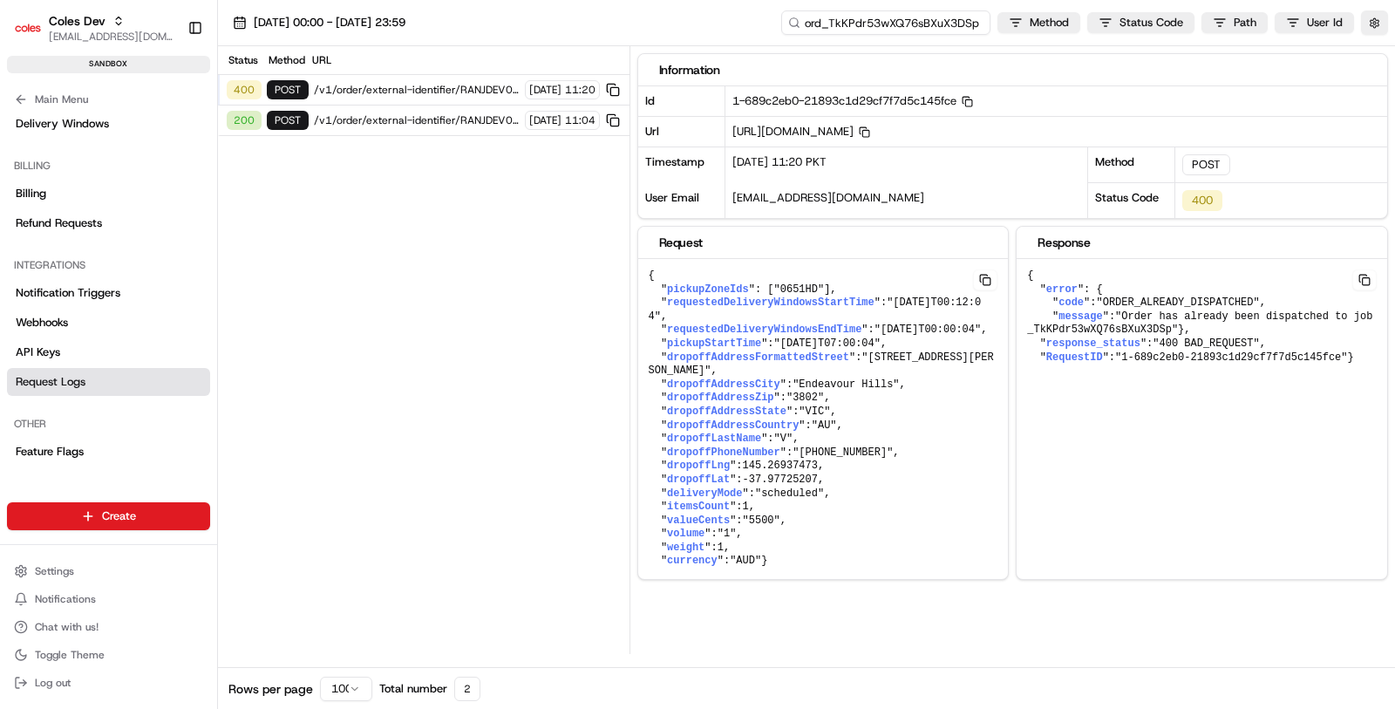
click at [893, 26] on input "ord_TkKPdr53wXQ76sBXuX3DSp" at bounding box center [885, 22] width 209 height 24
paste input "job"
type input "job_TkKPdr53wXQ76sBXuX3DSp"
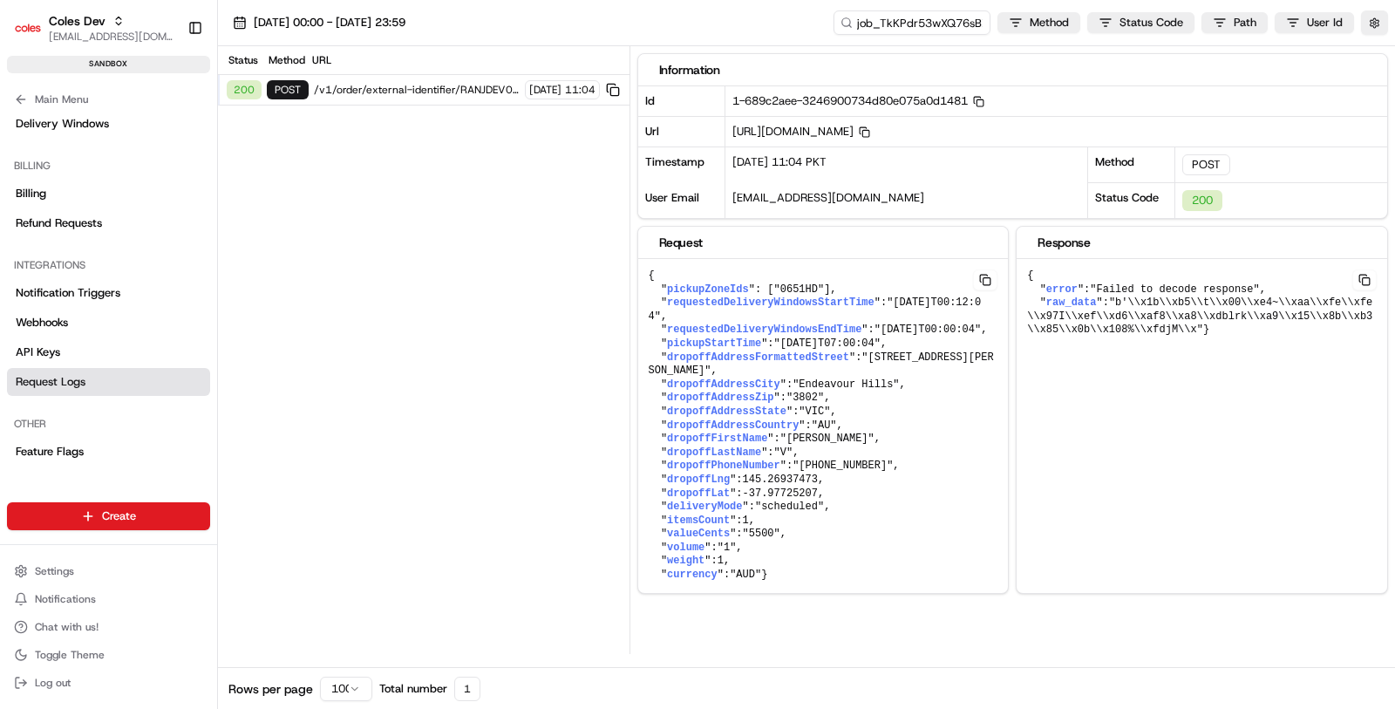
click at [448, 96] on div "200 POST /v1/order/external-identifier/RANJDEV001/delivery-window [DATE] 11:04" at bounding box center [423, 90] width 411 height 31
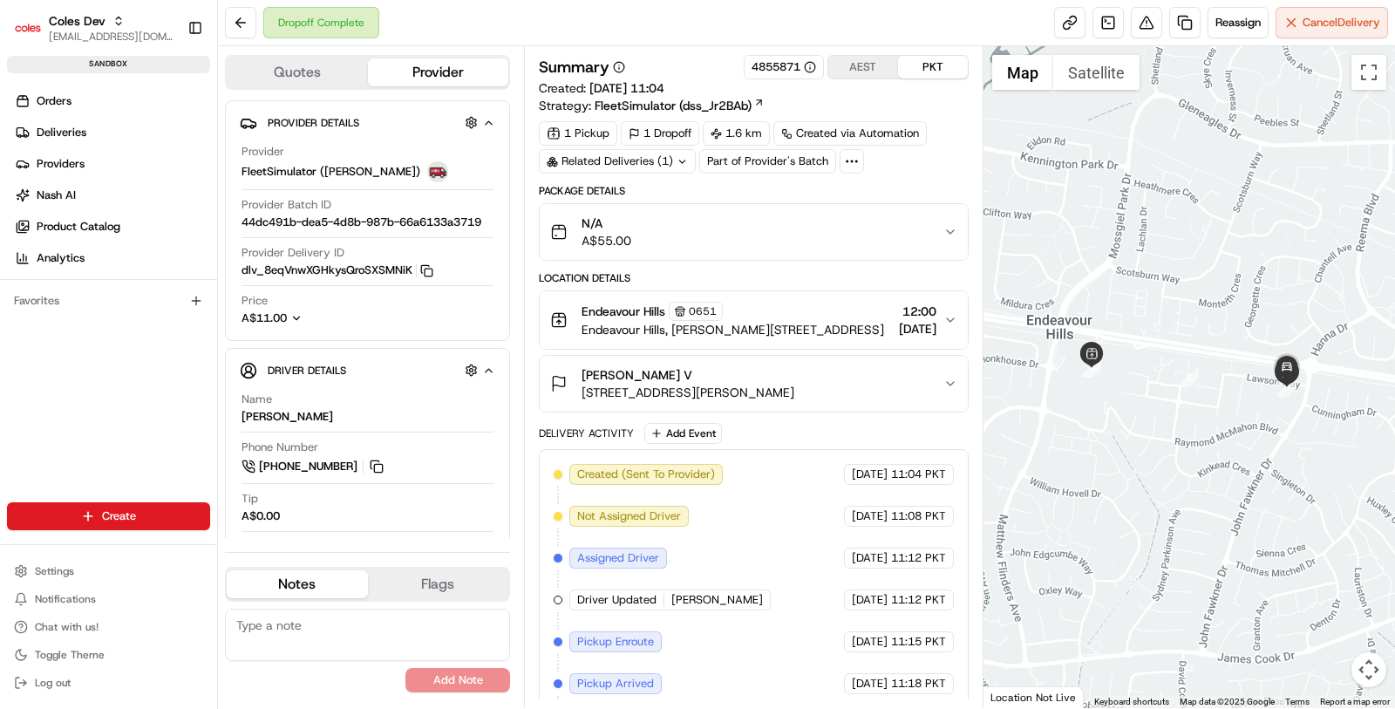
click at [655, 166] on div "Related Deliveries (1)" at bounding box center [617, 161] width 157 height 24
drag, startPoint x: 542, startPoint y: 202, endPoint x: 714, endPoint y: 200, distance: 171.7
click at [714, 200] on td "ord_TkKPdr53wXQ76sBXuX3DSp" at bounding box center [639, 198] width 200 height 31
click at [727, 202] on link "ord_TkKPdr53wXQ76sBXuX3DSp" at bounding box center [638, 199] width 185 height 16
click at [678, 58] on div "Summary 4855871 AEST PKT" at bounding box center [754, 67] width 430 height 24
